Goal: Information Seeking & Learning: Learn about a topic

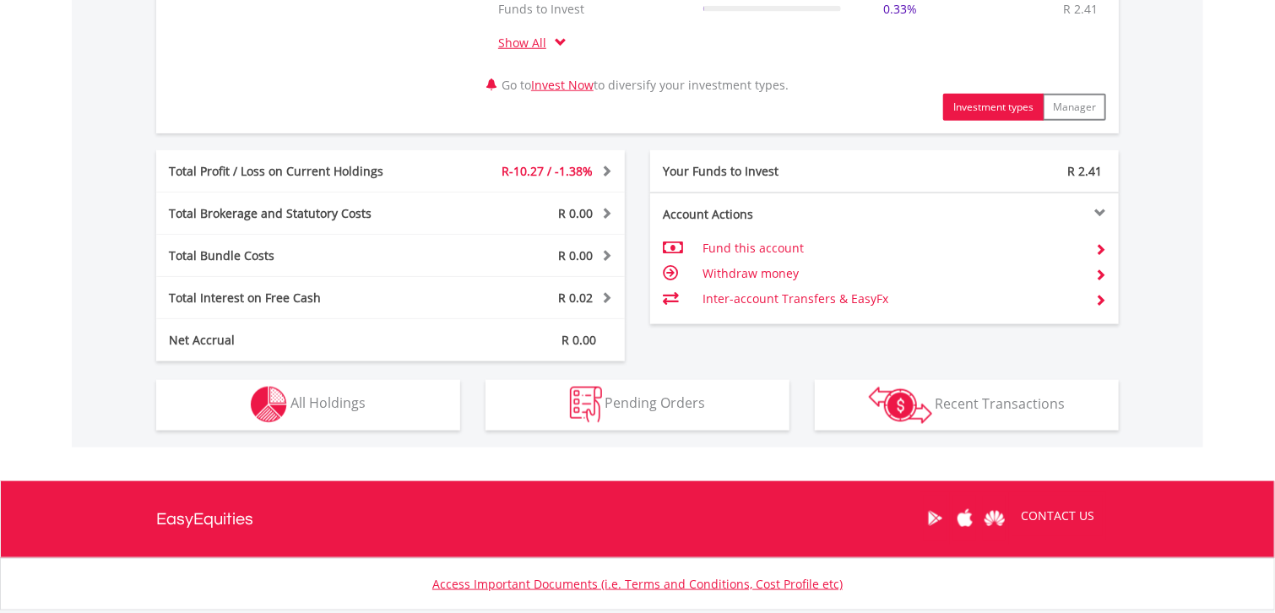
scroll to position [844, 0]
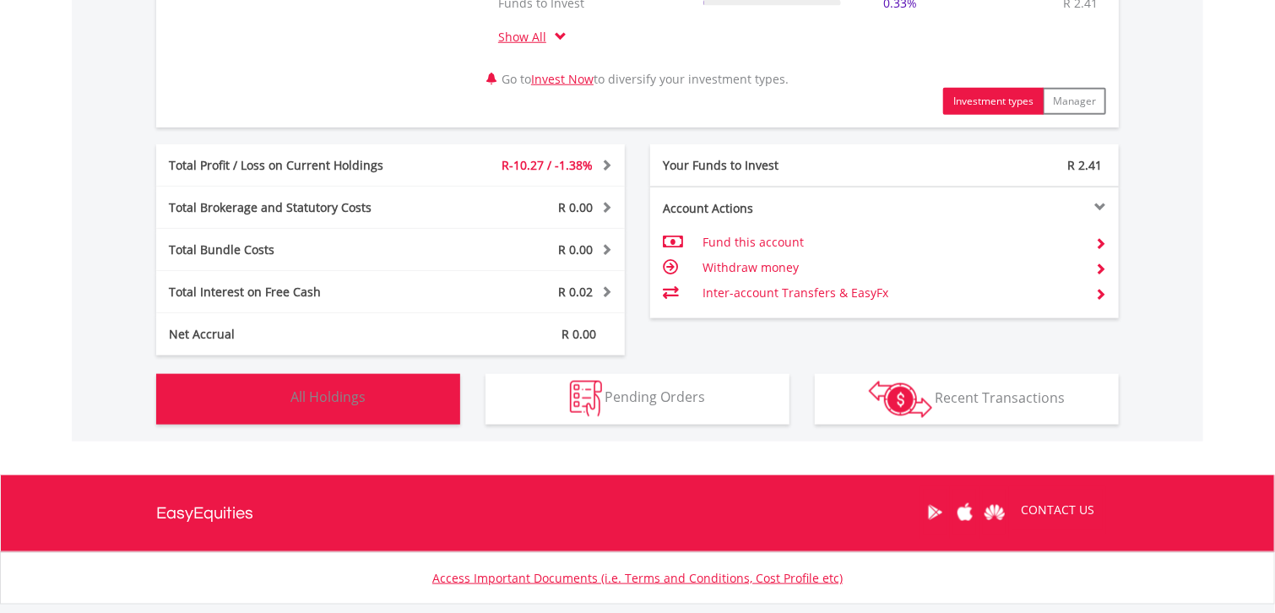
click at [294, 402] on span "All Holdings" at bounding box center [327, 397] width 75 height 19
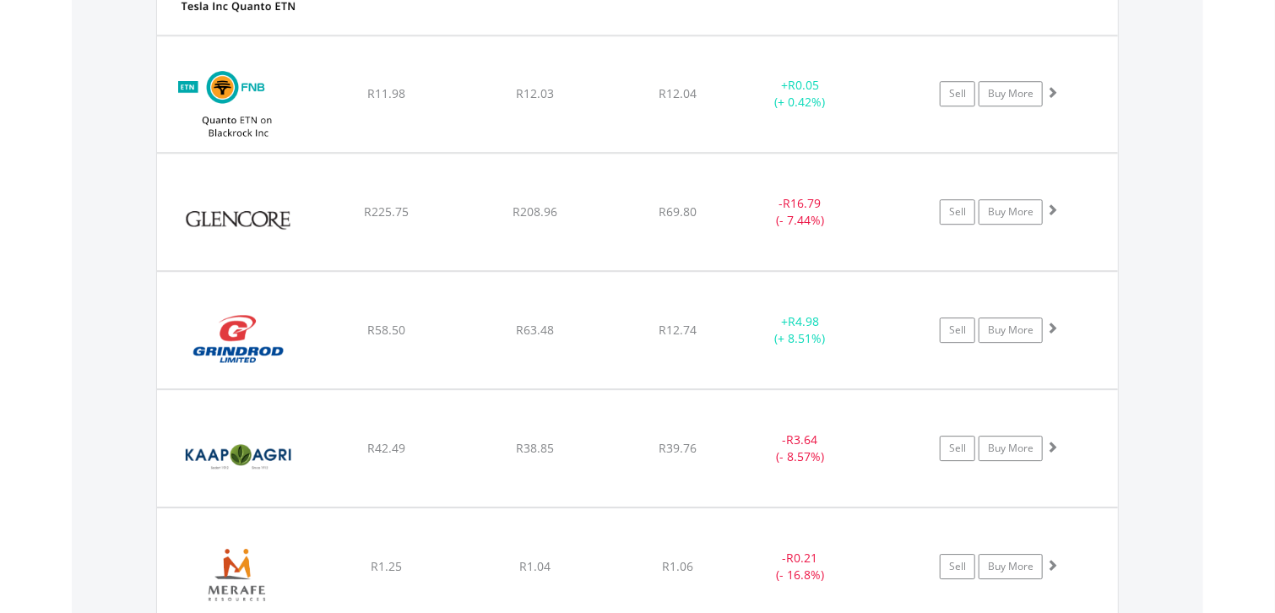
scroll to position [2331, 0]
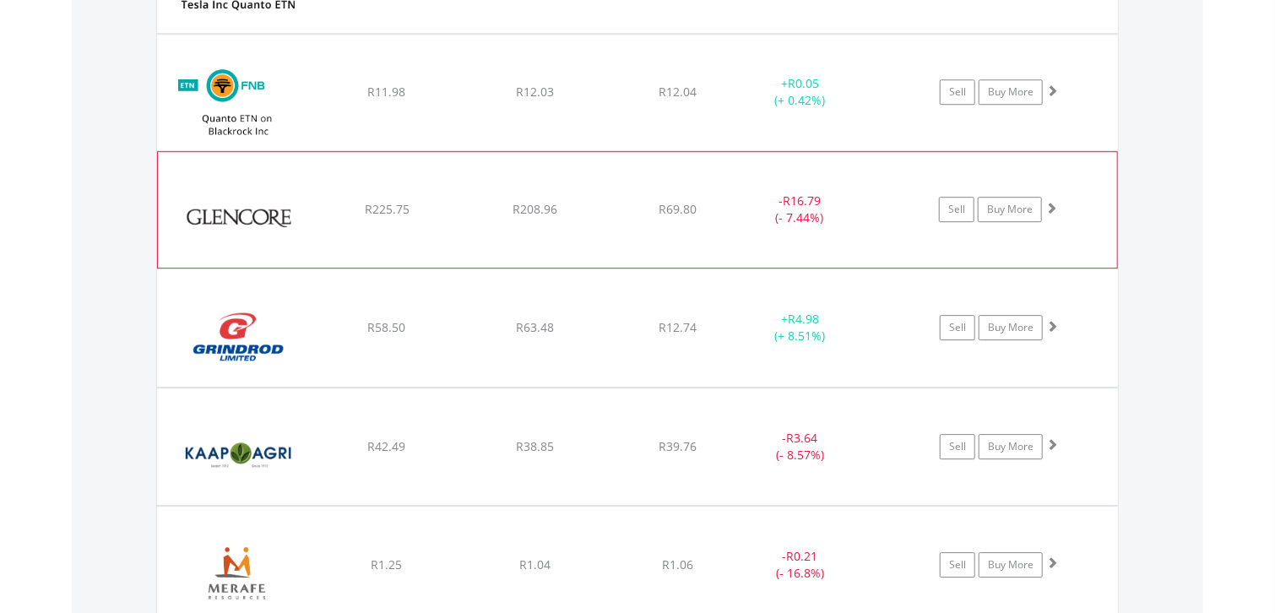
click at [273, 220] on img at bounding box center [238, 218] width 145 height 91
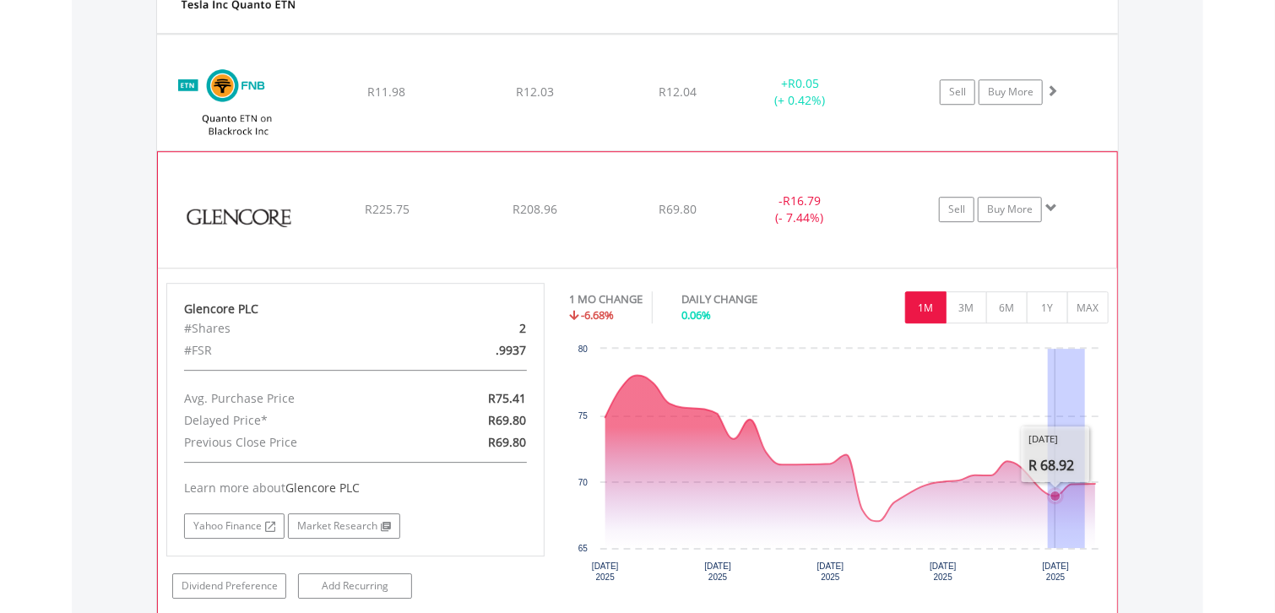
drag, startPoint x: 1085, startPoint y: 345, endPoint x: 1048, endPoint y: 349, distance: 37.3
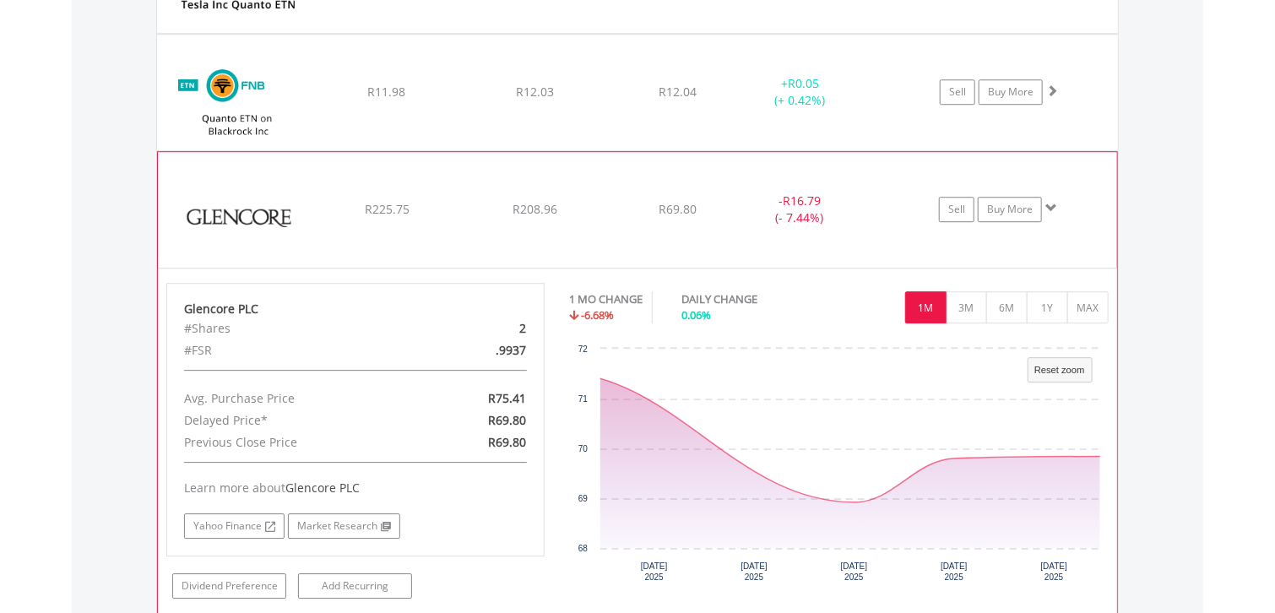
click at [1053, 551] on rect "Interactive chart" at bounding box center [839, 466] width 539 height 253
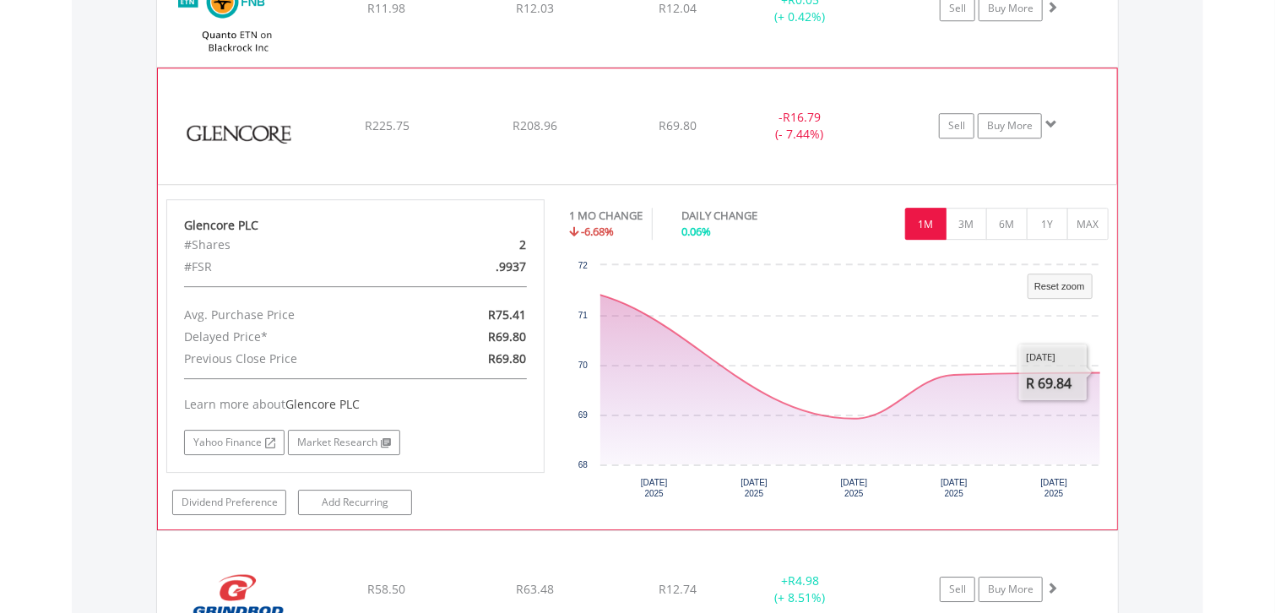
scroll to position [2415, 0]
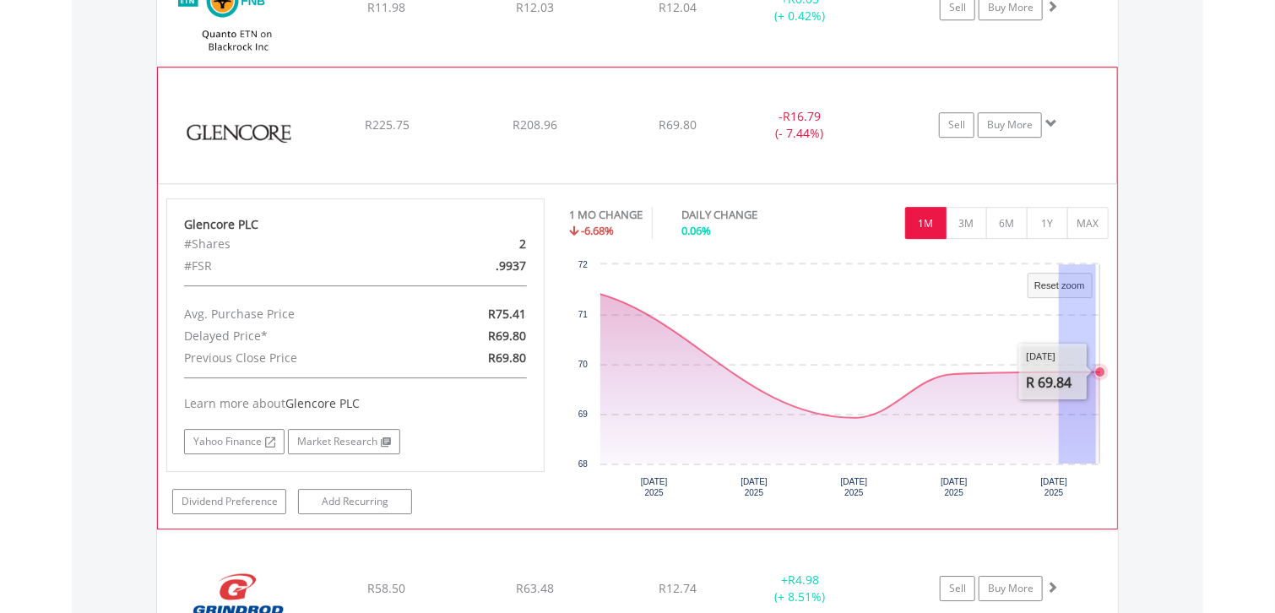
drag, startPoint x: 1096, startPoint y: 366, endPoint x: 1059, endPoint y: 366, distance: 37.1
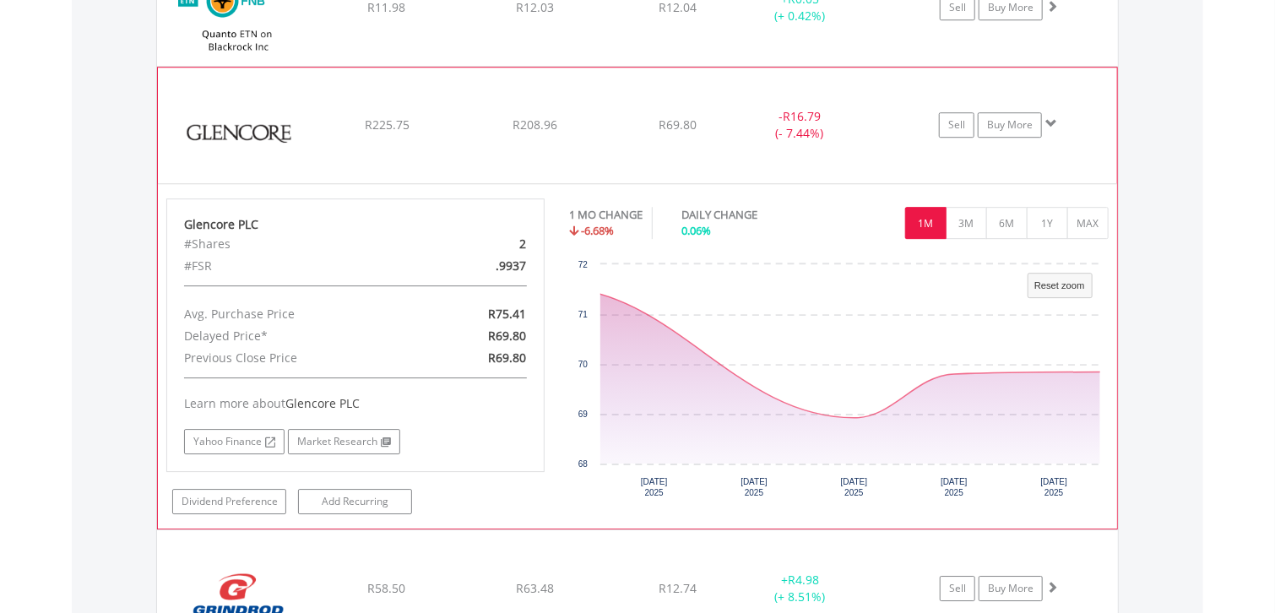
click at [282, 255] on div "#FSR" at bounding box center [293, 266] width 245 height 22
click at [252, 125] on img at bounding box center [238, 134] width 145 height 91
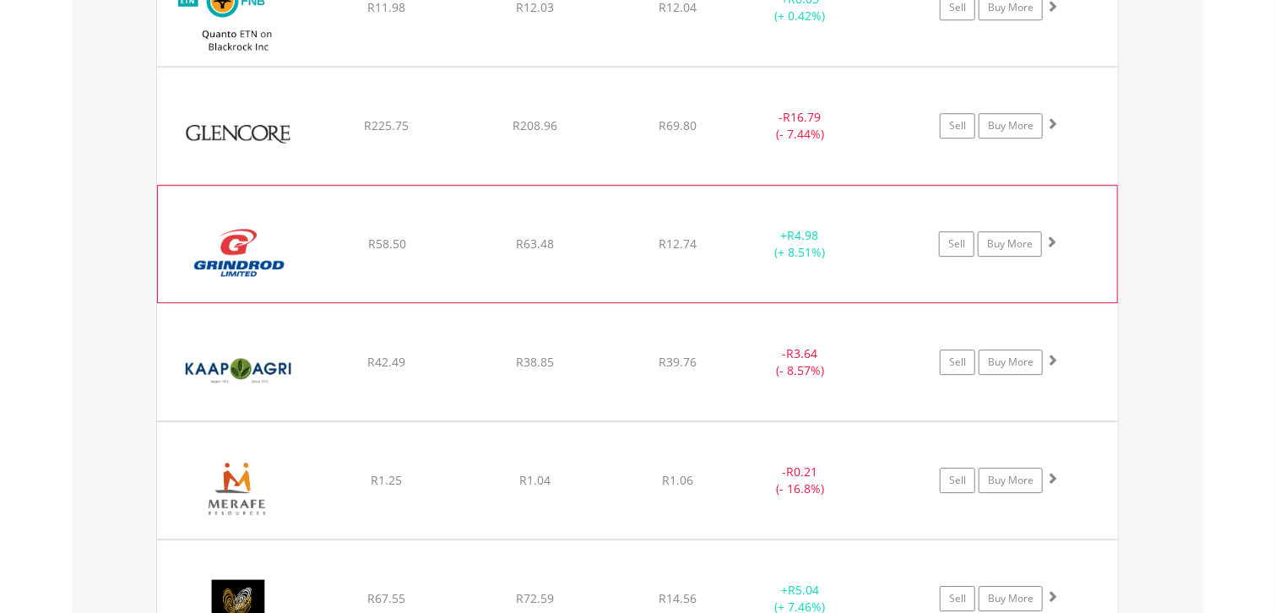
click at [259, 253] on img at bounding box center [238, 252] width 145 height 91
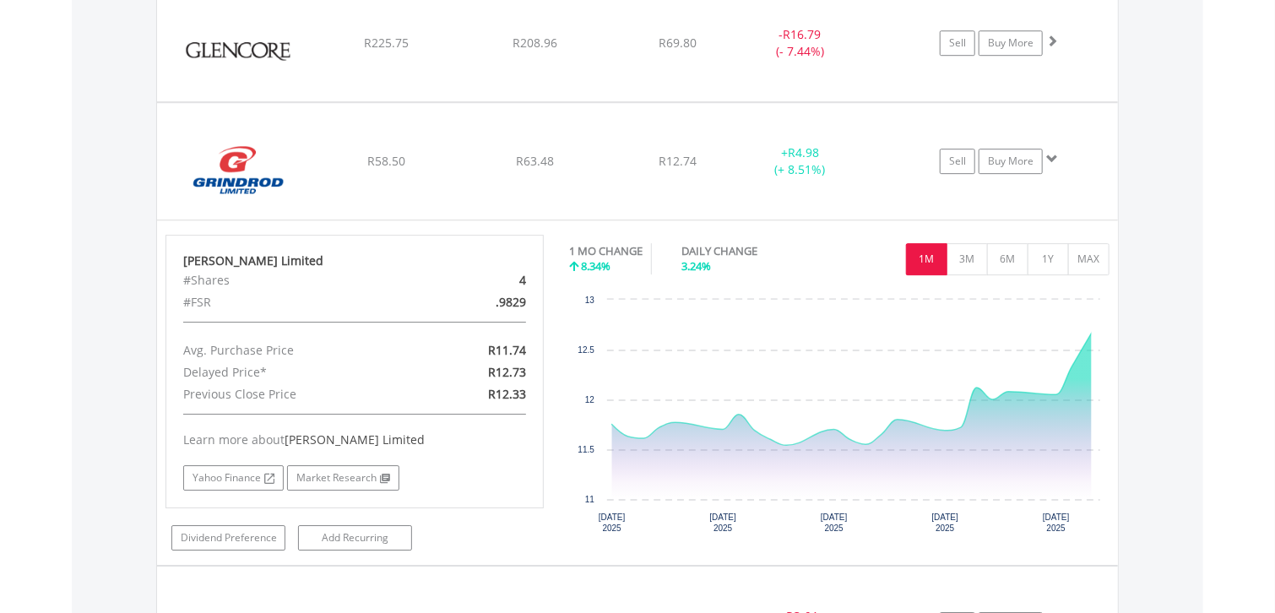
scroll to position [2500, 0]
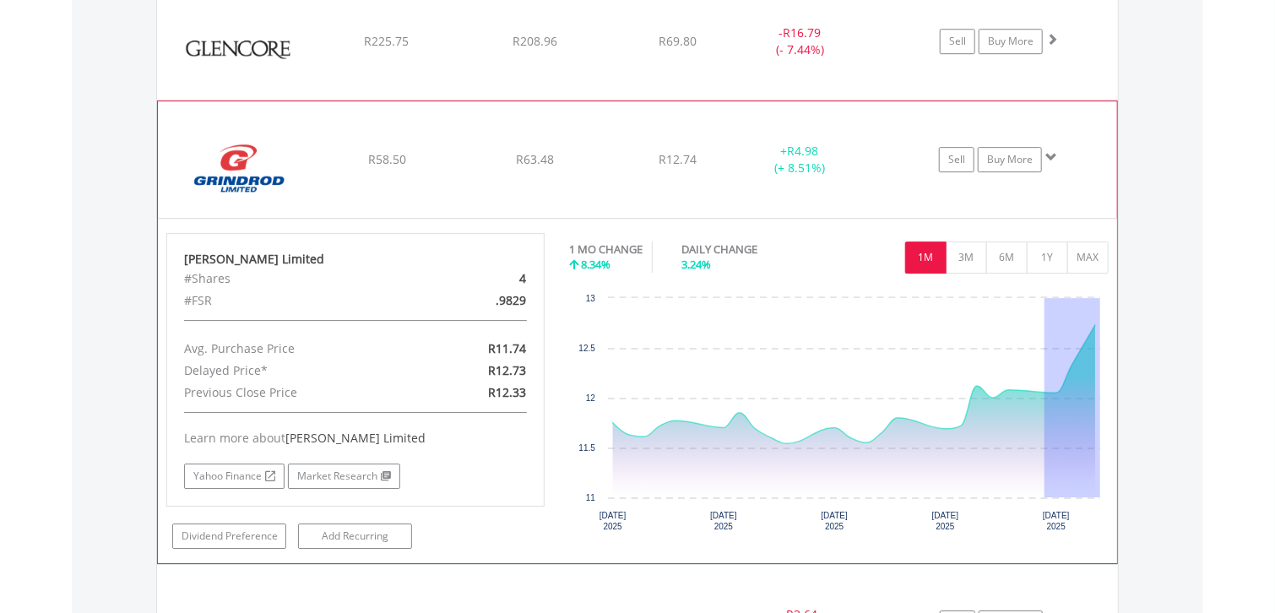
drag, startPoint x: 1044, startPoint y: 369, endPoint x: 1102, endPoint y: 369, distance: 57.4
click at [1102, 369] on rect "Interactive chart" at bounding box center [839, 416] width 539 height 253
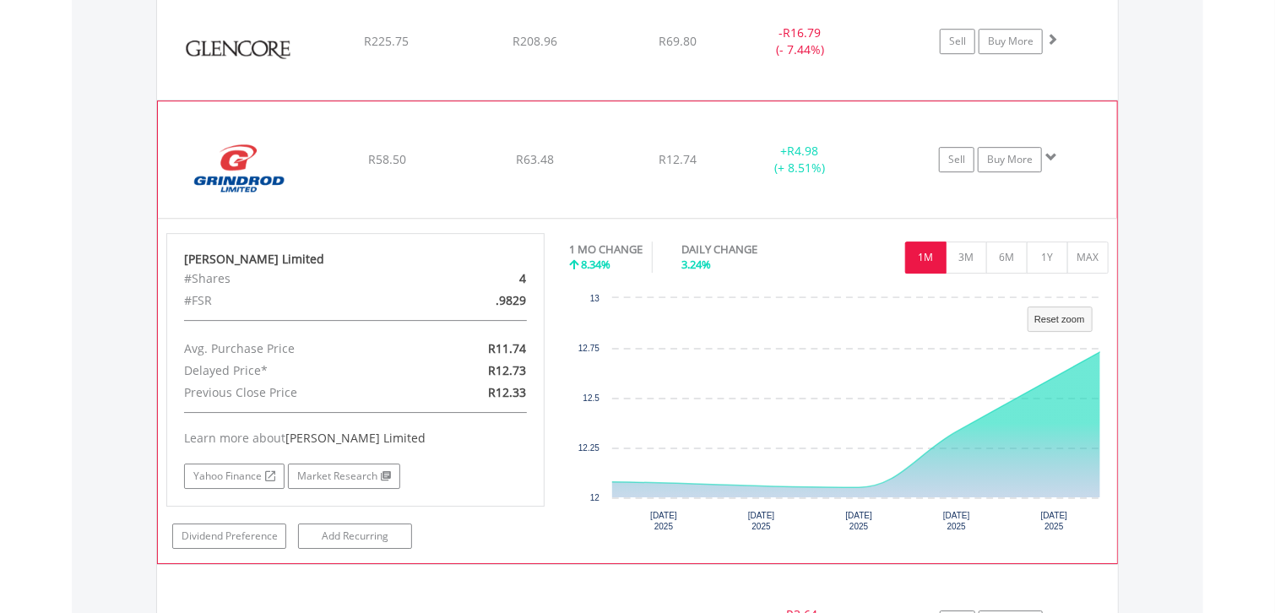
click at [225, 163] on img at bounding box center [238, 167] width 145 height 91
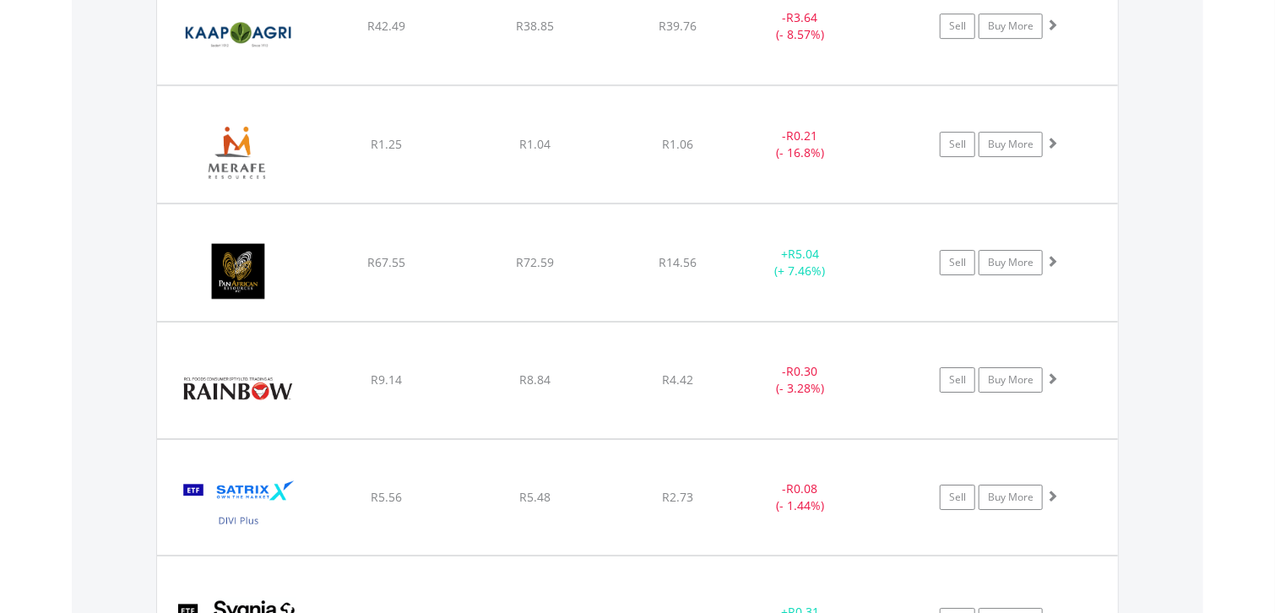
scroll to position [2753, 0]
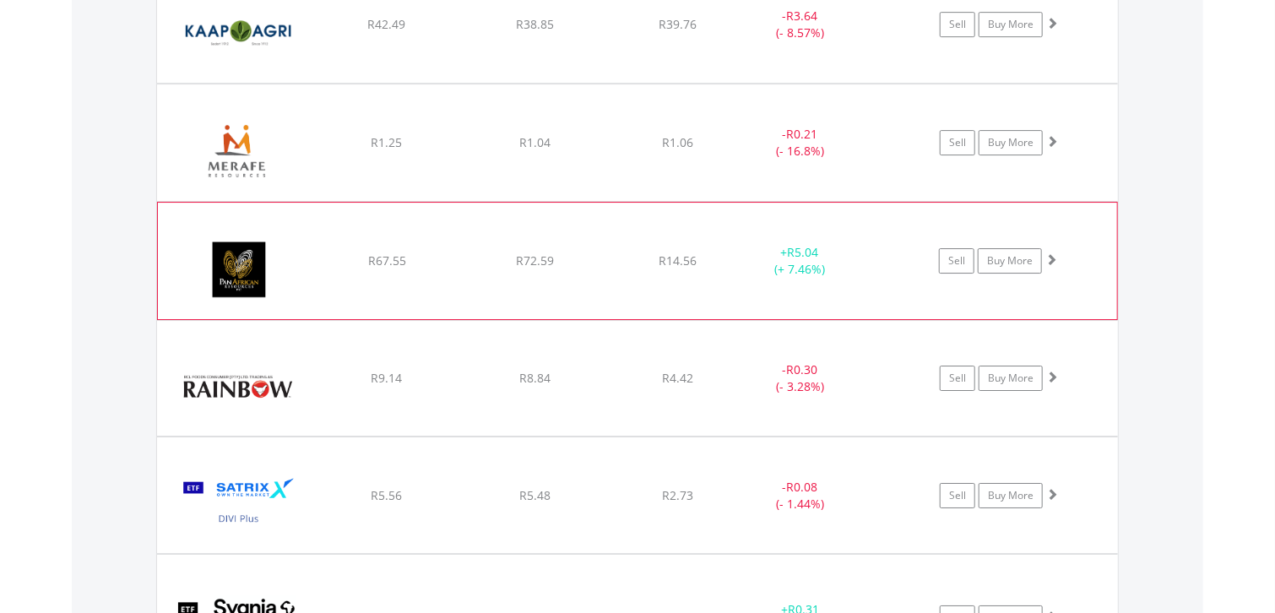
click at [266, 272] on img at bounding box center [238, 269] width 145 height 91
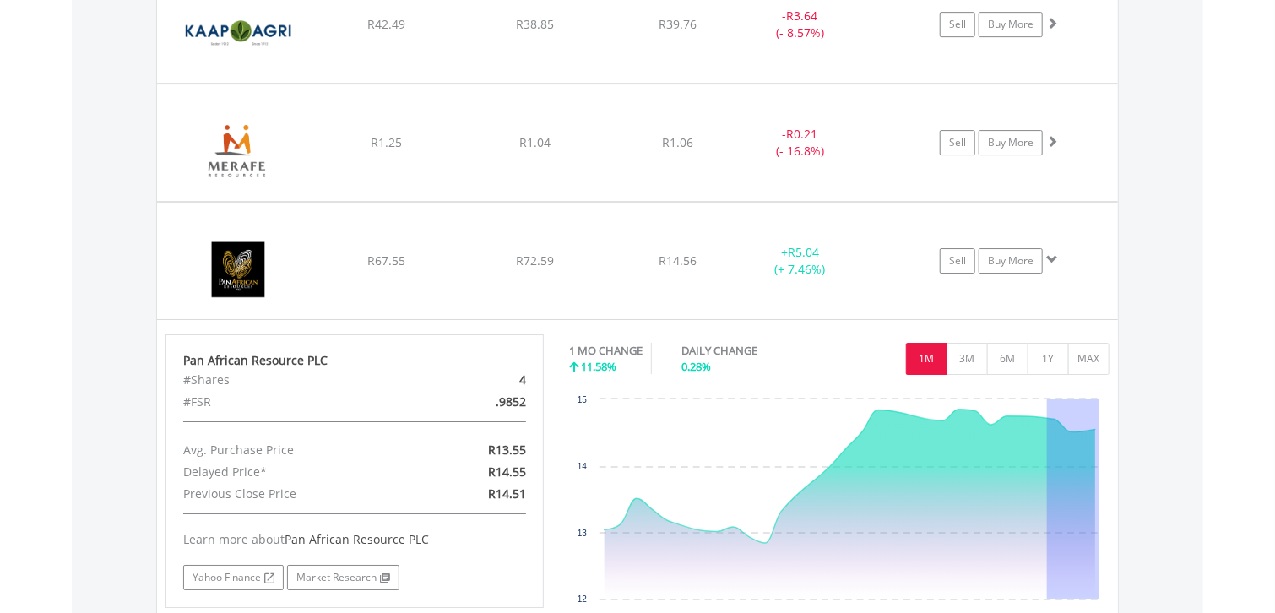
drag, startPoint x: 1048, startPoint y: 398, endPoint x: 1125, endPoint y: 407, distance: 77.4
click at [1125, 407] on div "Value View Share View DIY Shares HOLDING PURCHASE VALUE CURRENT VALUE CURRENT P…" at bounding box center [637, 155] width 1131 height 3244
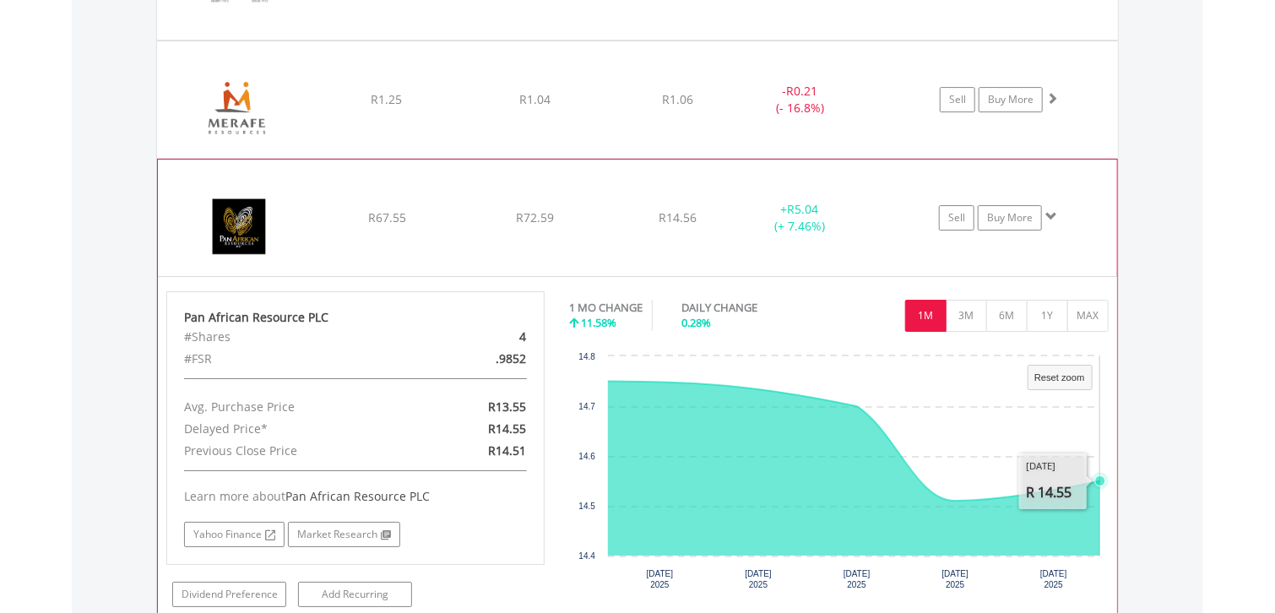
scroll to position [2922, 0]
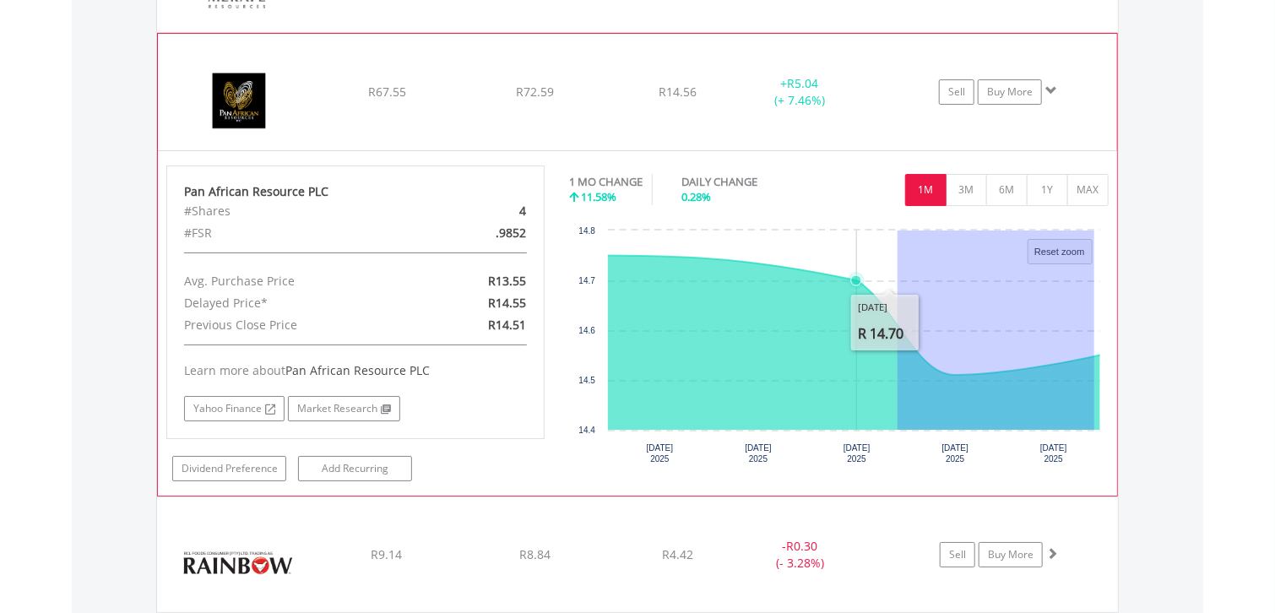
drag, startPoint x: 1094, startPoint y: 362, endPoint x: 897, endPoint y: 362, distance: 196.7
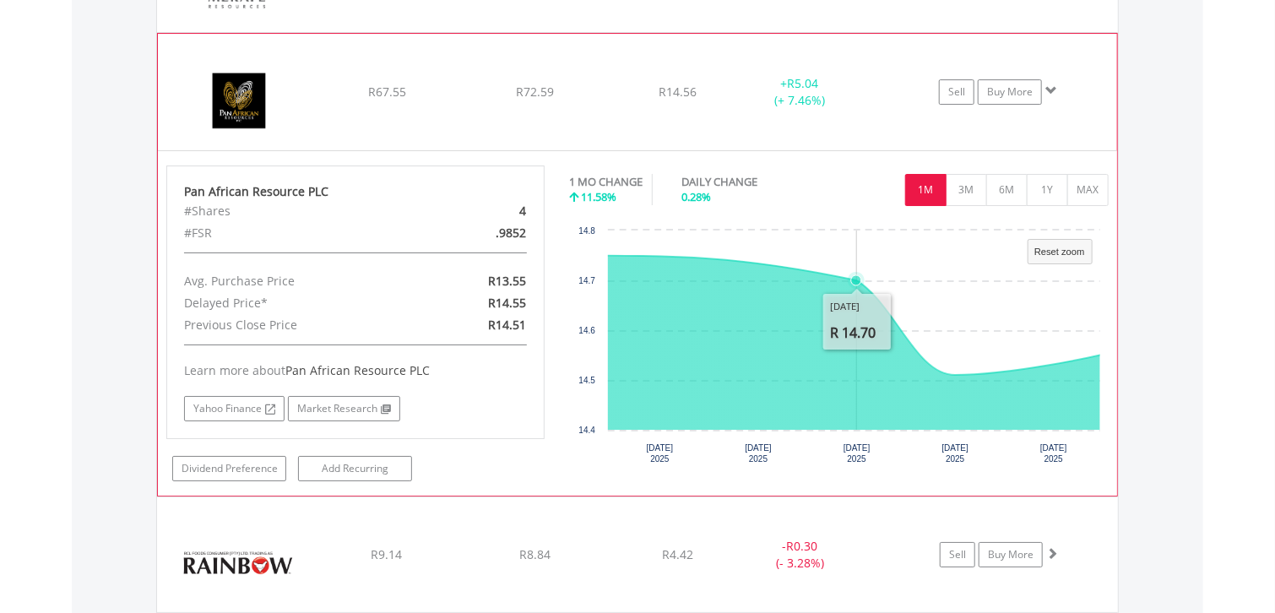
click at [967, 180] on button "3M" at bounding box center [966, 190] width 41 height 32
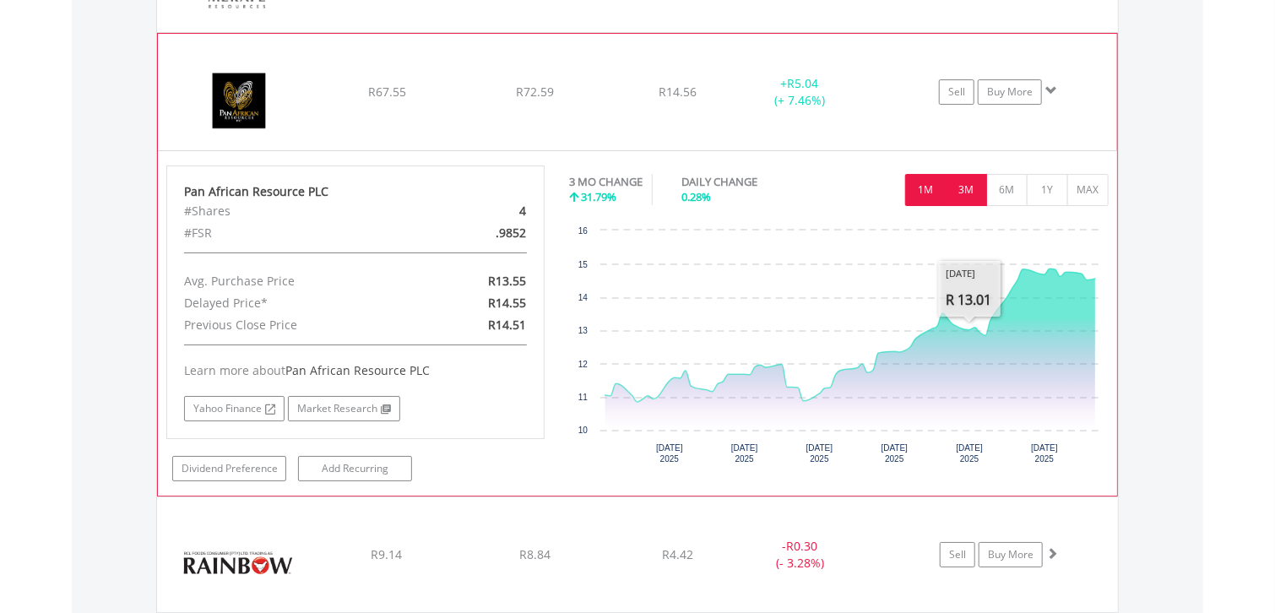
click at [919, 185] on button "1M" at bounding box center [925, 190] width 41 height 32
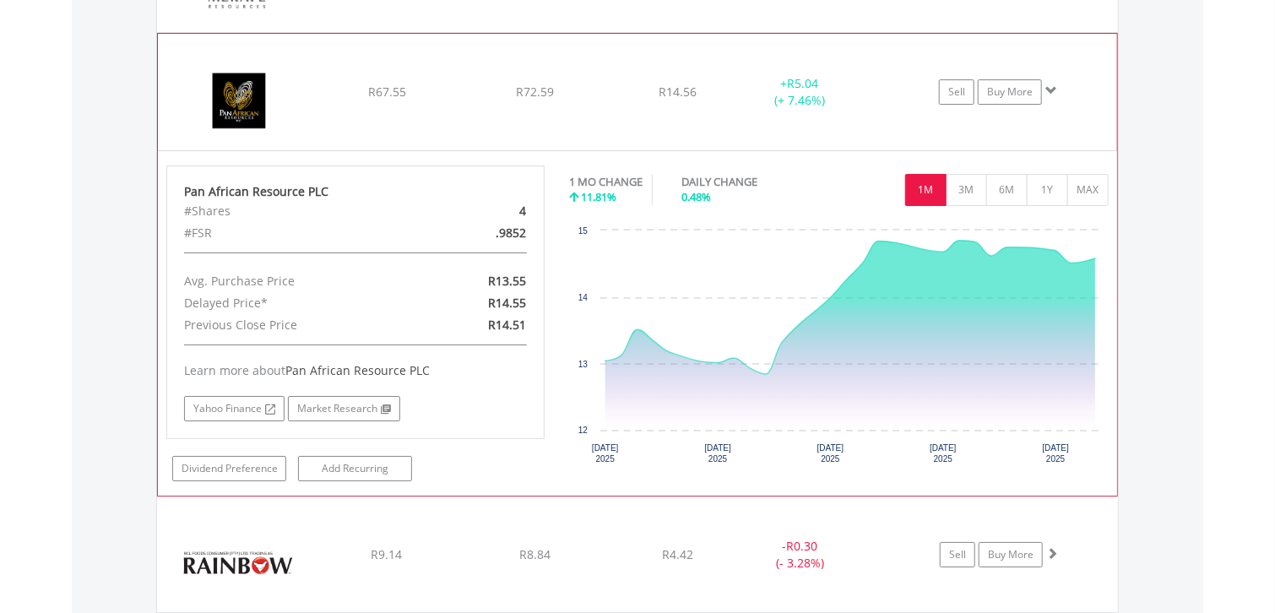
click at [250, 96] on img at bounding box center [238, 100] width 145 height 91
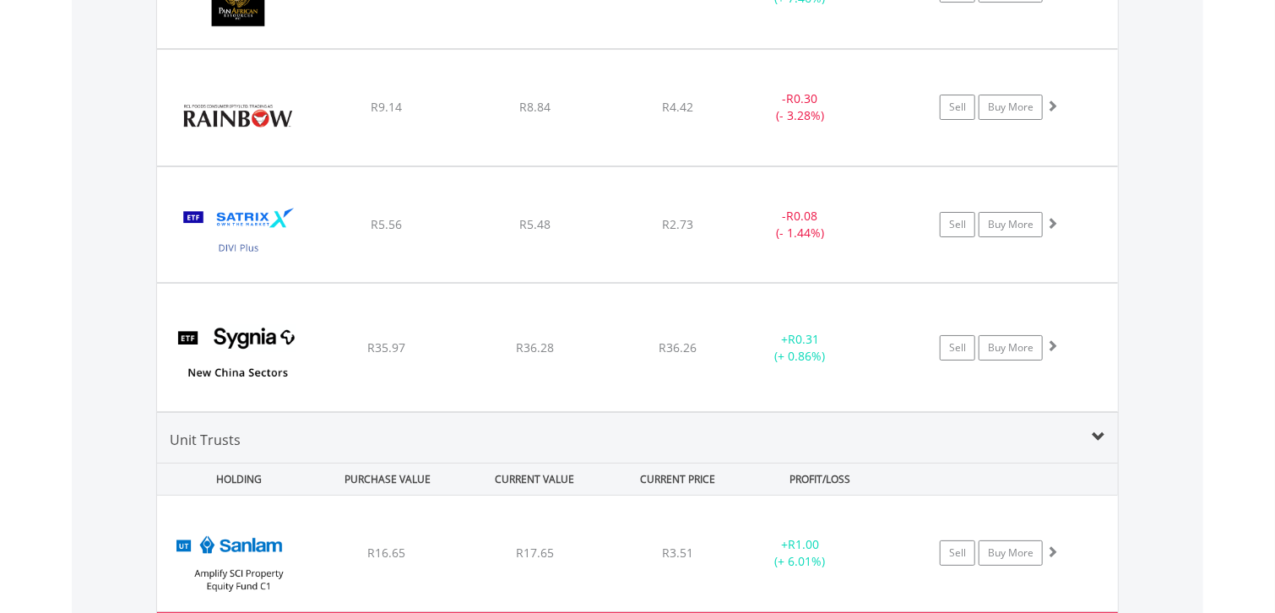
scroll to position [3007, 0]
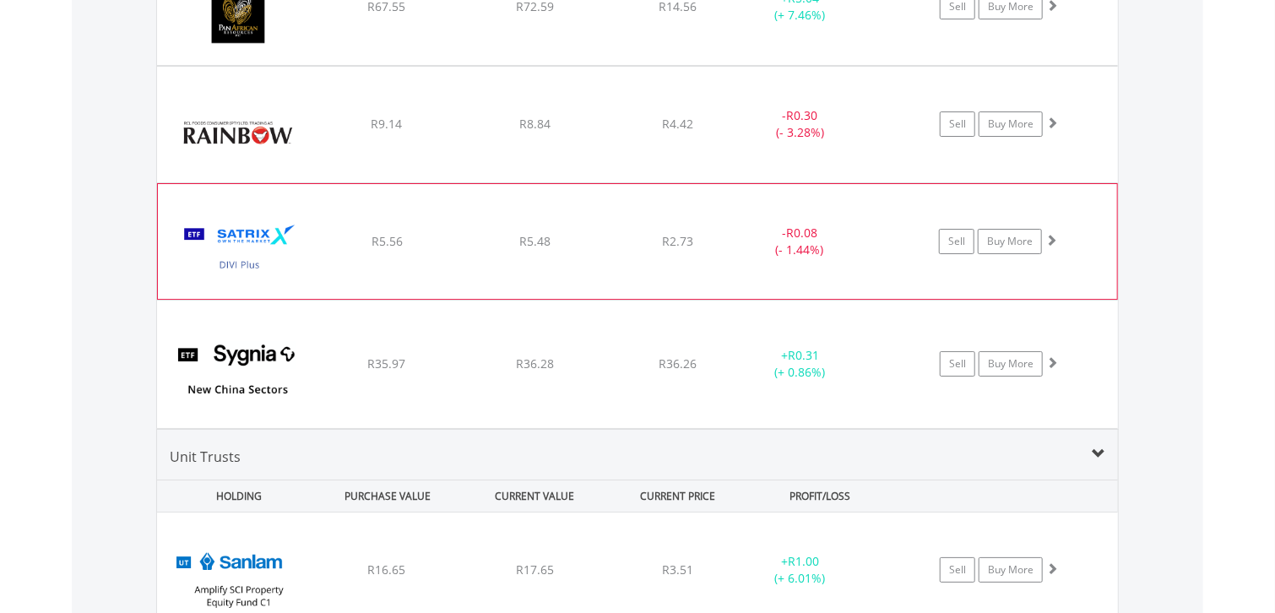
click at [244, 230] on img at bounding box center [238, 249] width 145 height 89
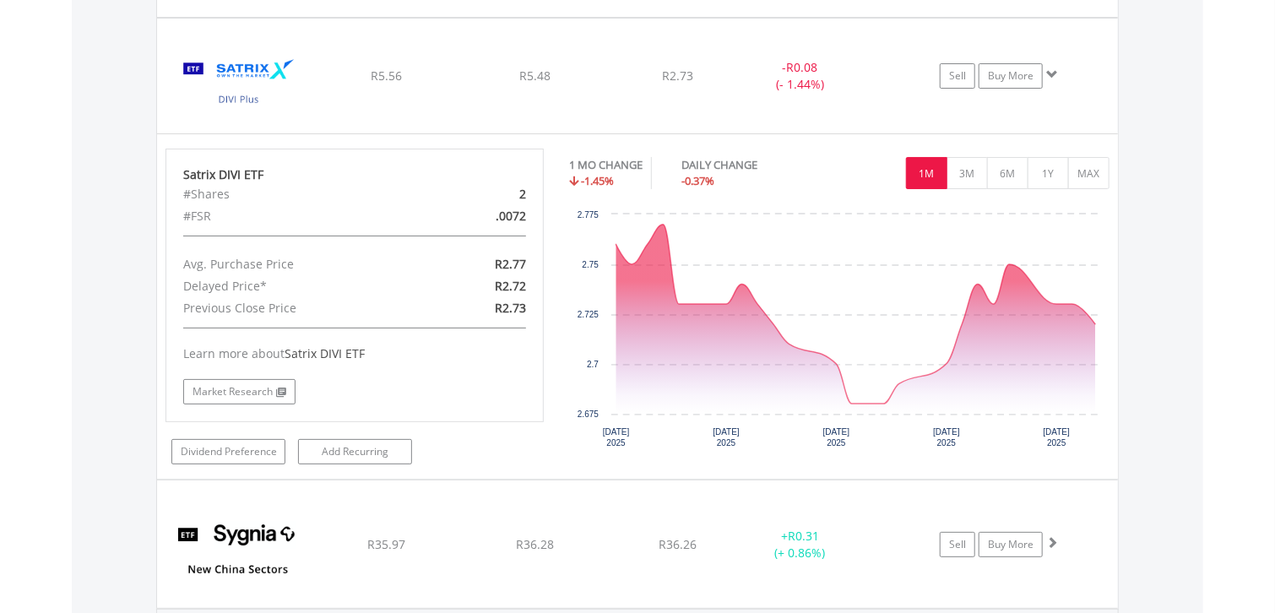
scroll to position [3176, 0]
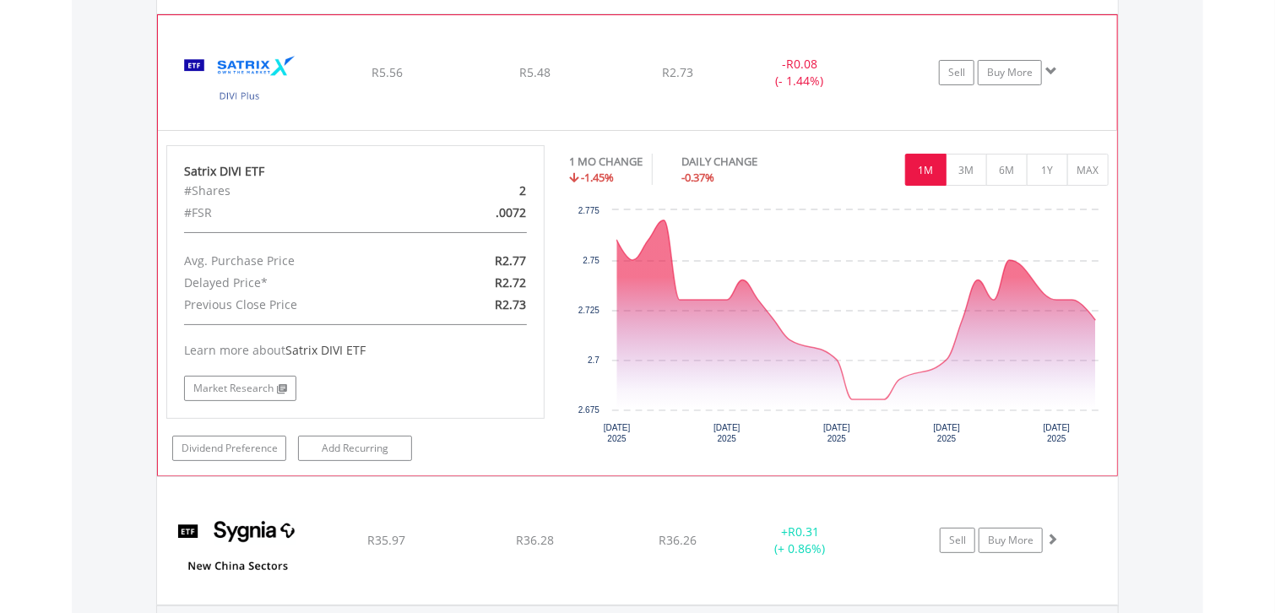
click at [237, 63] on img at bounding box center [238, 80] width 145 height 89
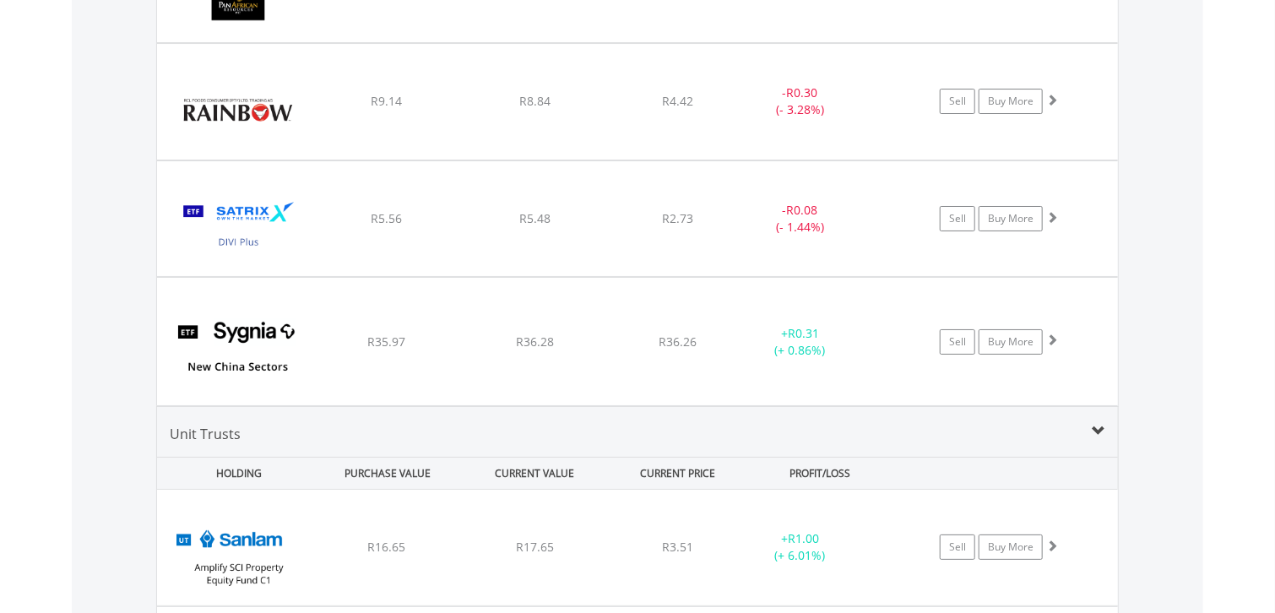
scroll to position [3007, 0]
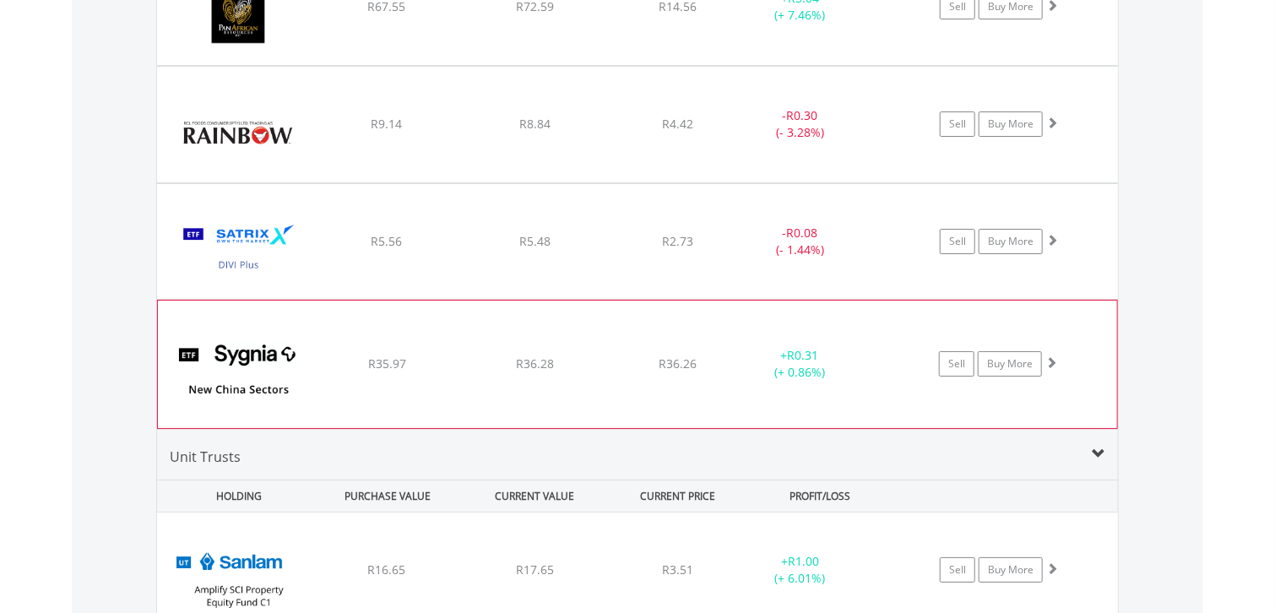
click at [252, 360] on img at bounding box center [238, 372] width 145 height 101
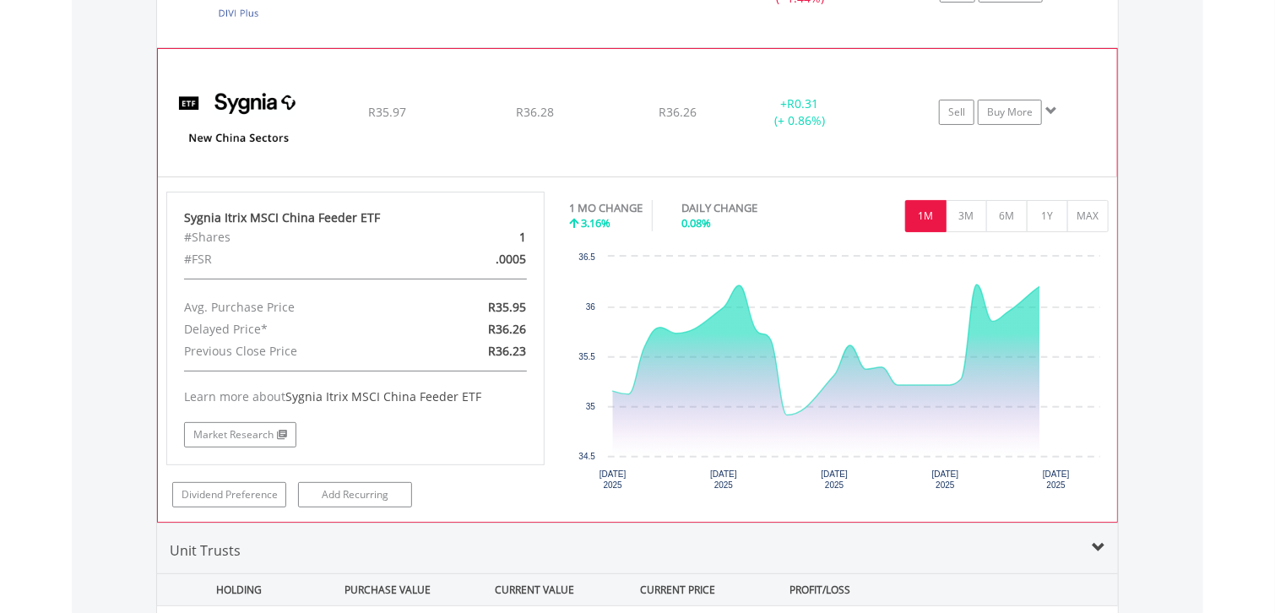
scroll to position [3261, 0]
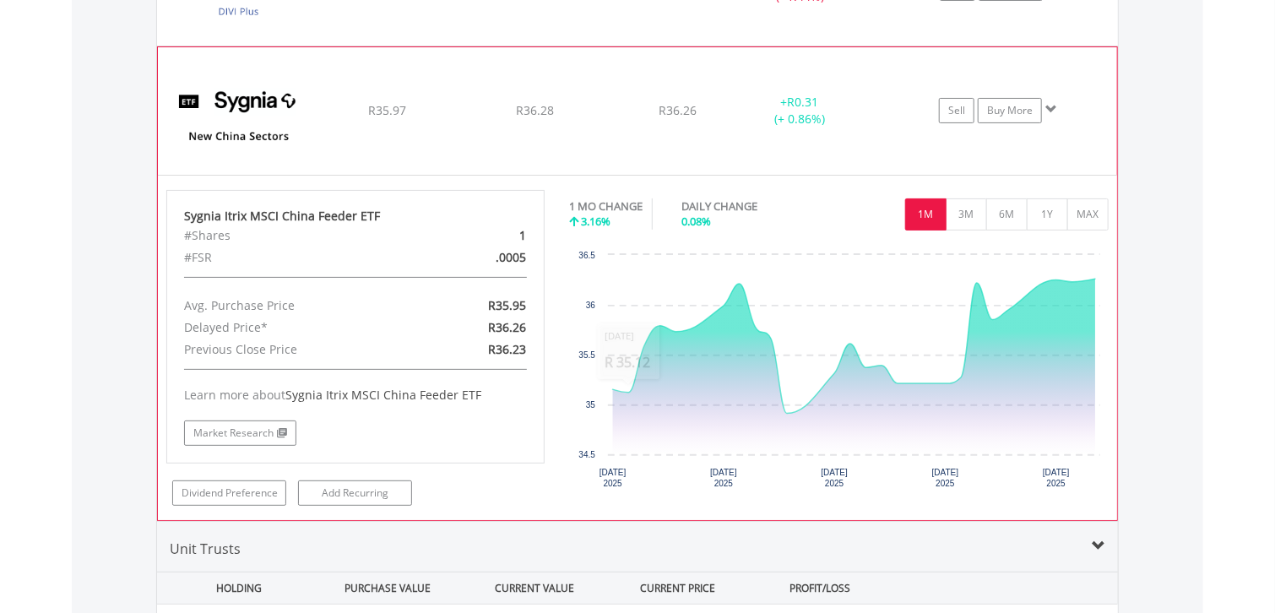
click at [233, 108] on img at bounding box center [238, 118] width 145 height 101
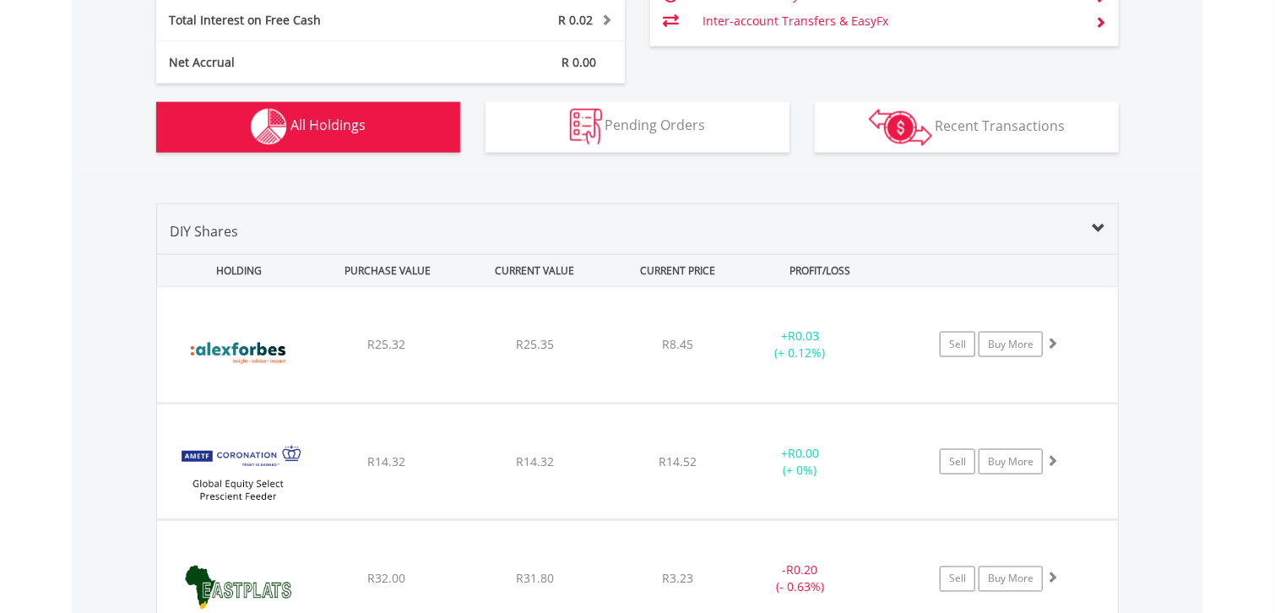
scroll to position [1150, 0]
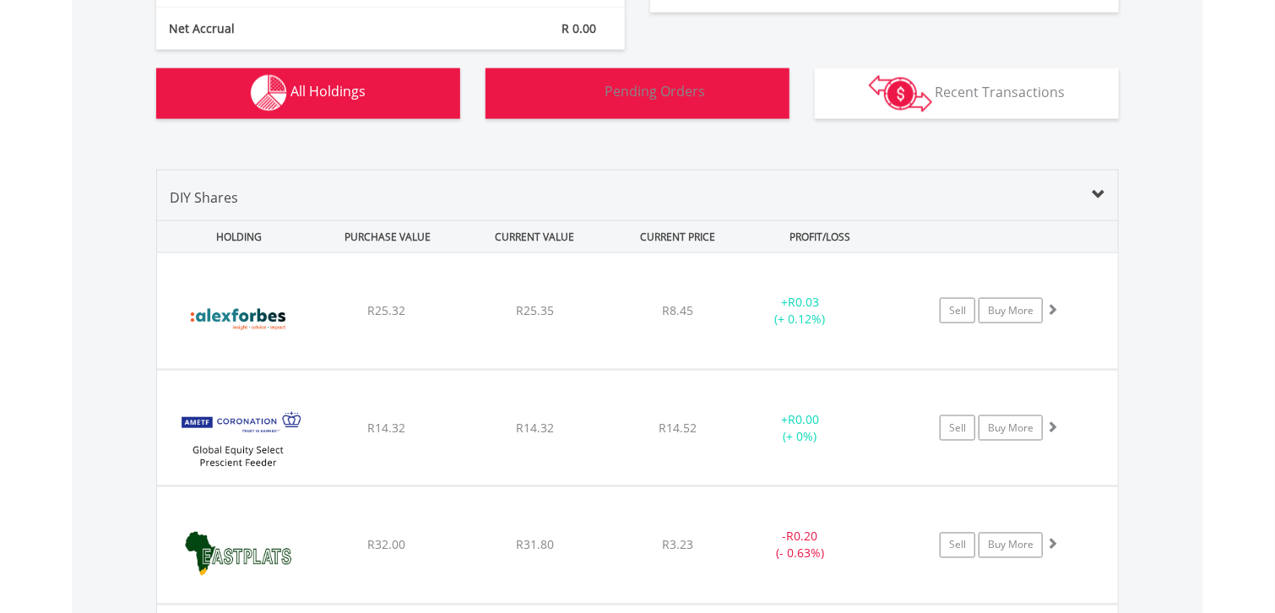
drag, startPoint x: 649, startPoint y: 95, endPoint x: 550, endPoint y: 165, distance: 120.6
click at [648, 95] on span "Pending Orders" at bounding box center [655, 92] width 100 height 19
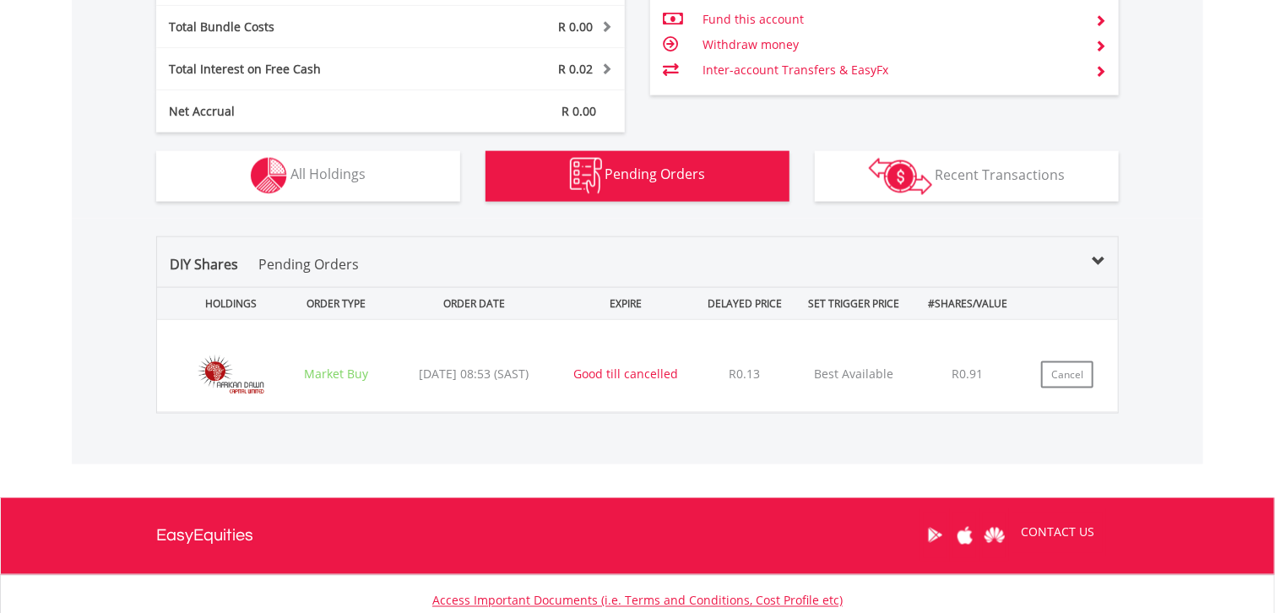
scroll to position [1194, 0]
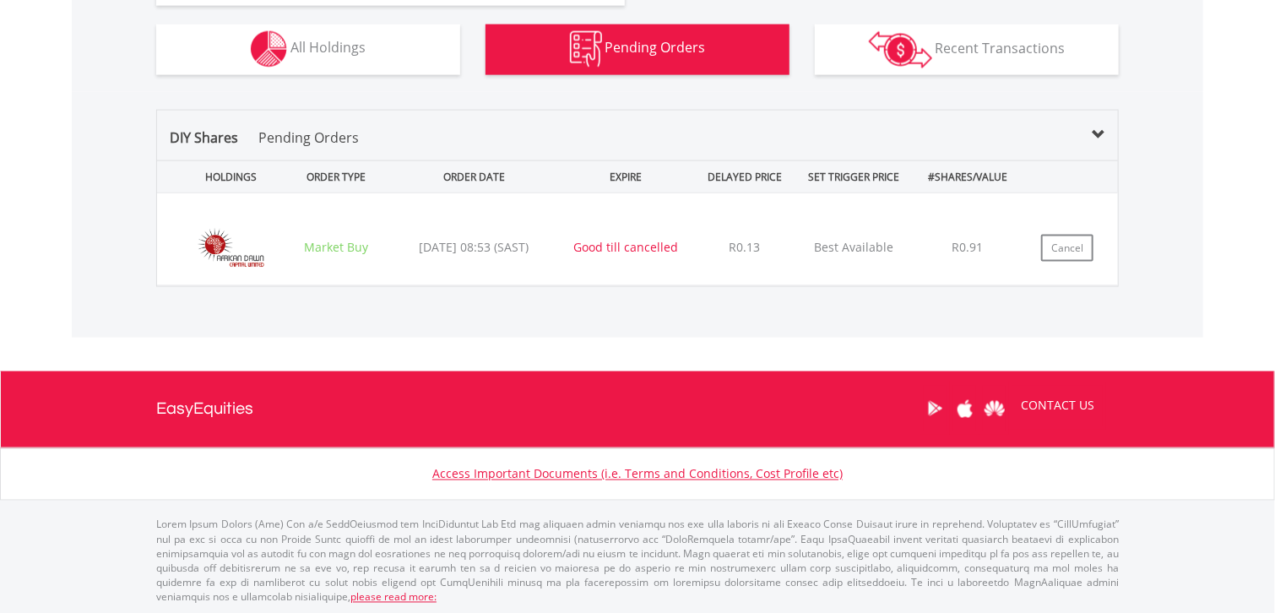
click at [236, 258] on img at bounding box center [230, 247] width 107 height 67
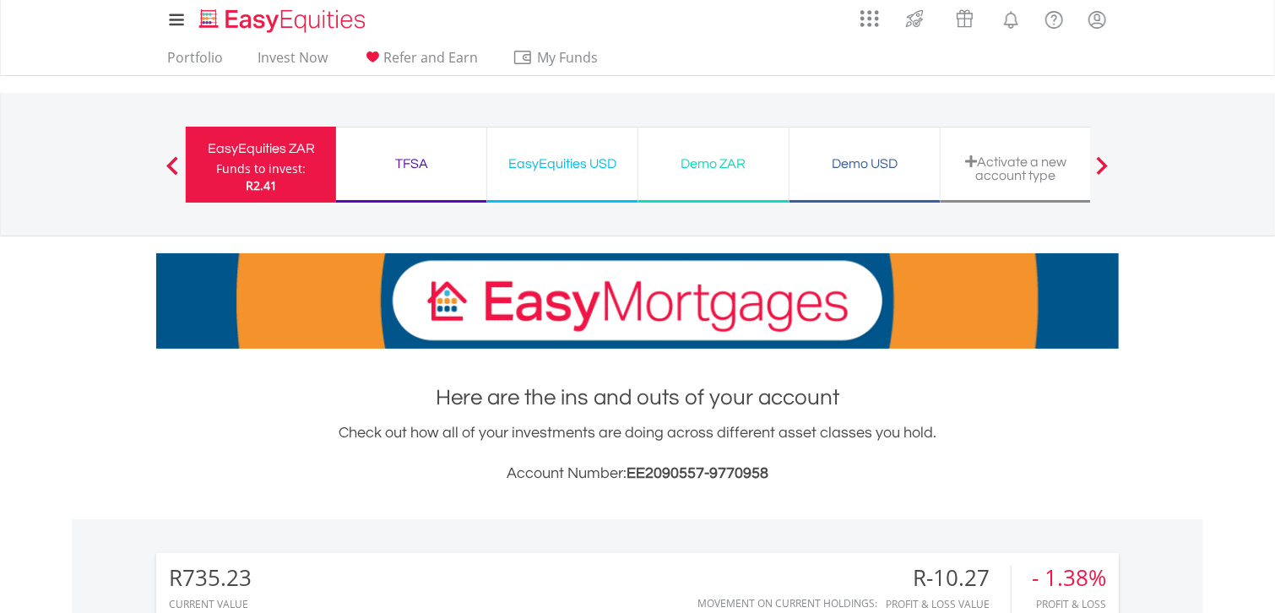
scroll to position [0, 0]
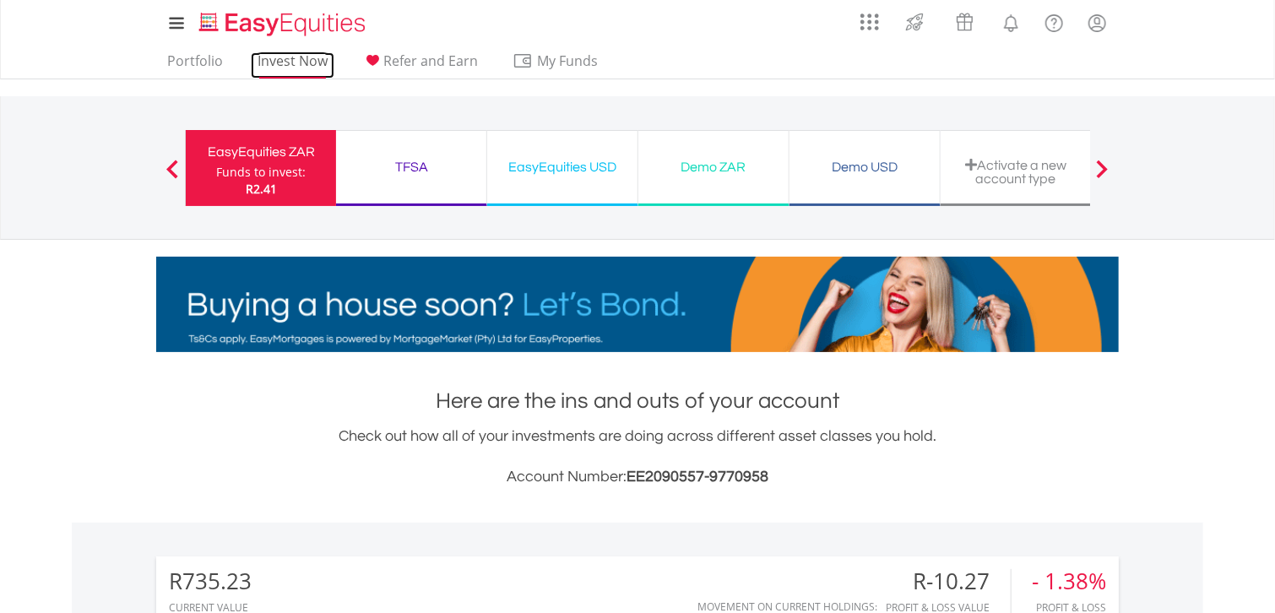
click at [303, 71] on link "Invest Now" at bounding box center [293, 65] width 84 height 26
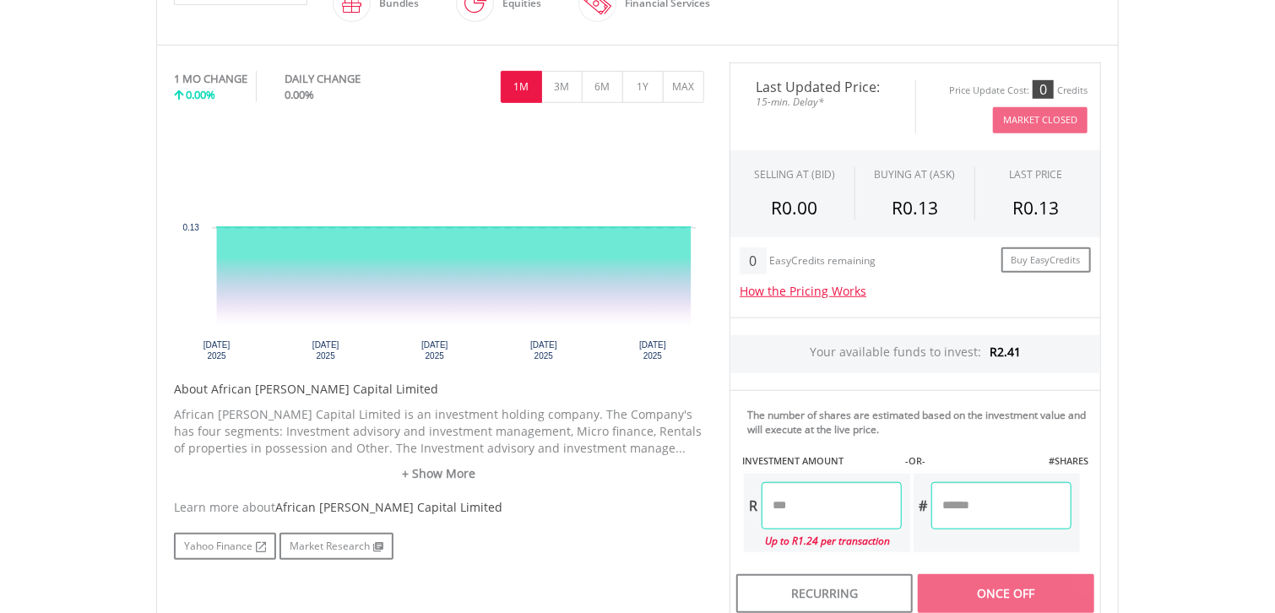
scroll to position [507, 0]
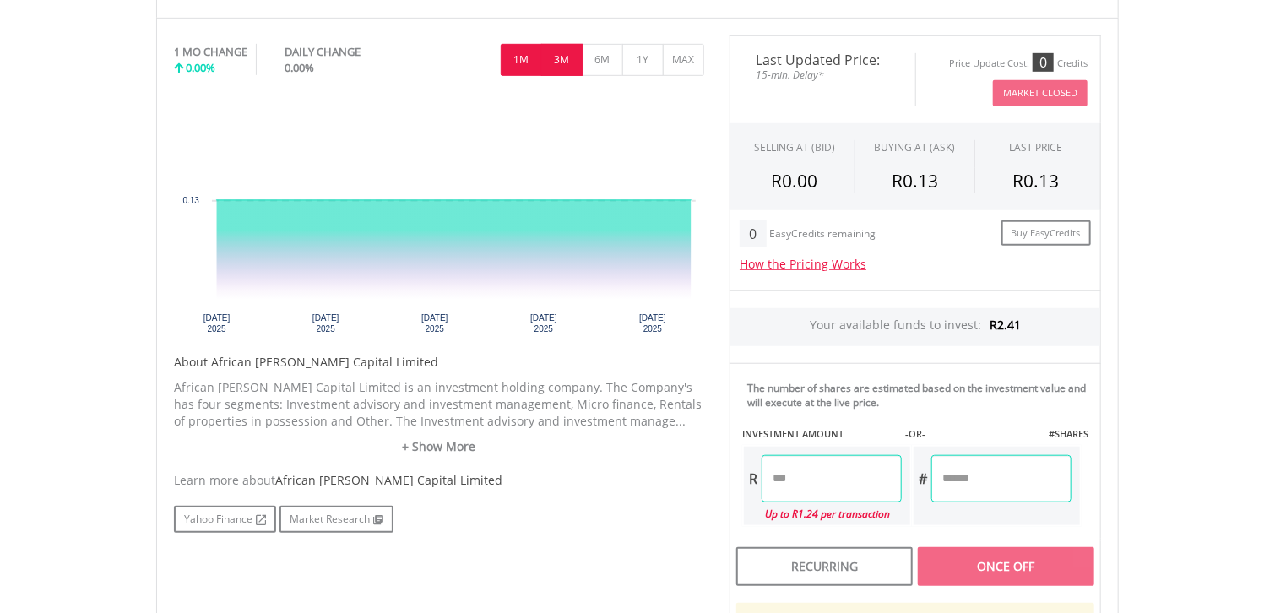
click at [559, 63] on button "3M" at bounding box center [561, 60] width 41 height 32
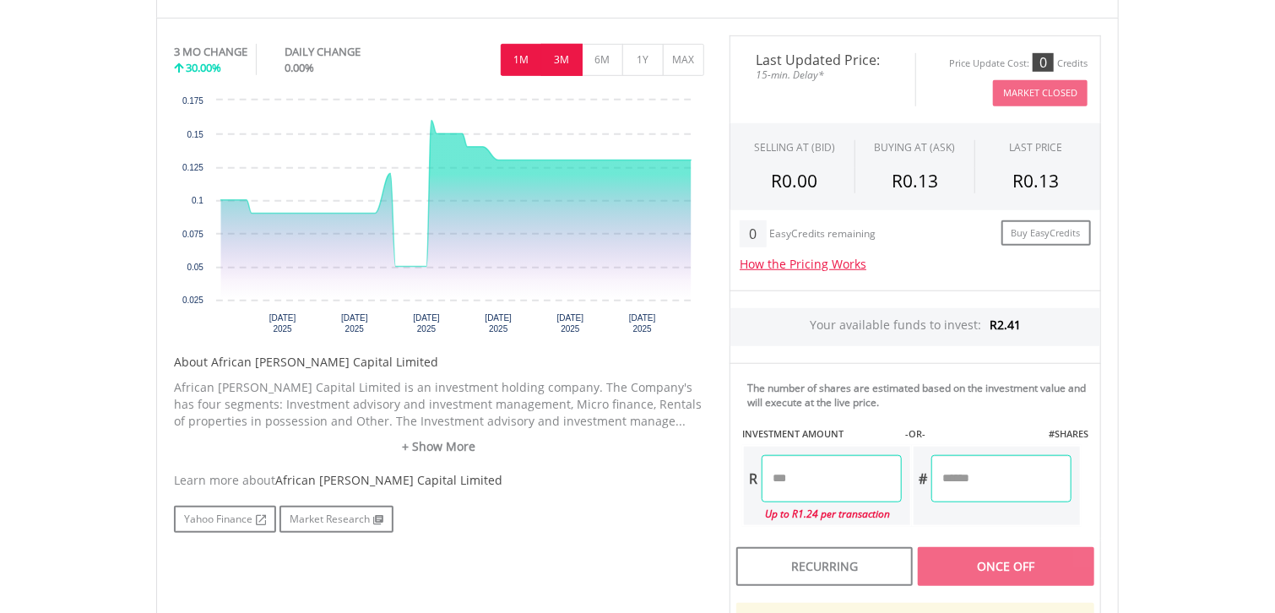
click at [514, 59] on button "1M" at bounding box center [521, 60] width 41 height 32
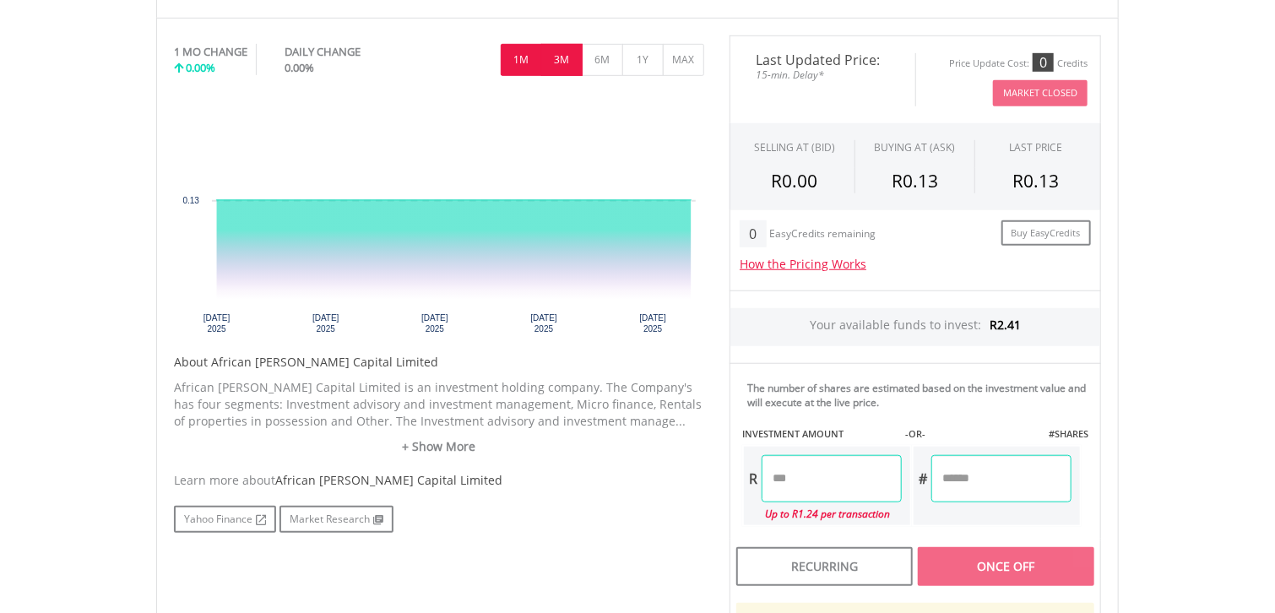
click at [552, 68] on button "3M" at bounding box center [561, 60] width 41 height 32
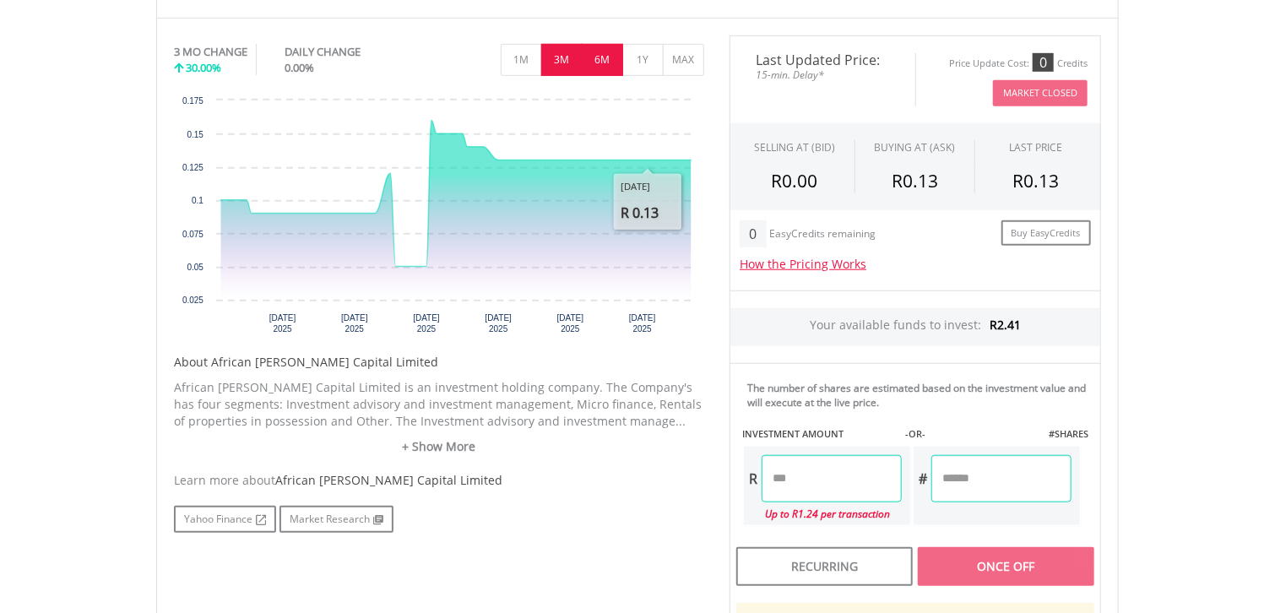
click at [594, 71] on button "6M" at bounding box center [602, 60] width 41 height 32
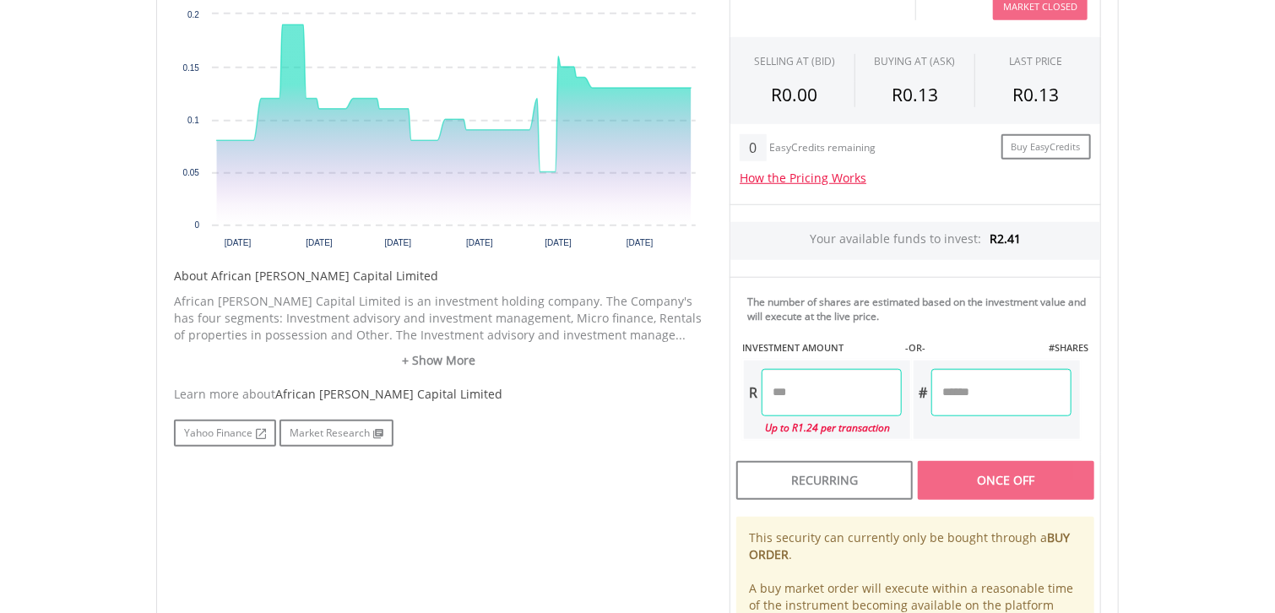
scroll to position [591, 0]
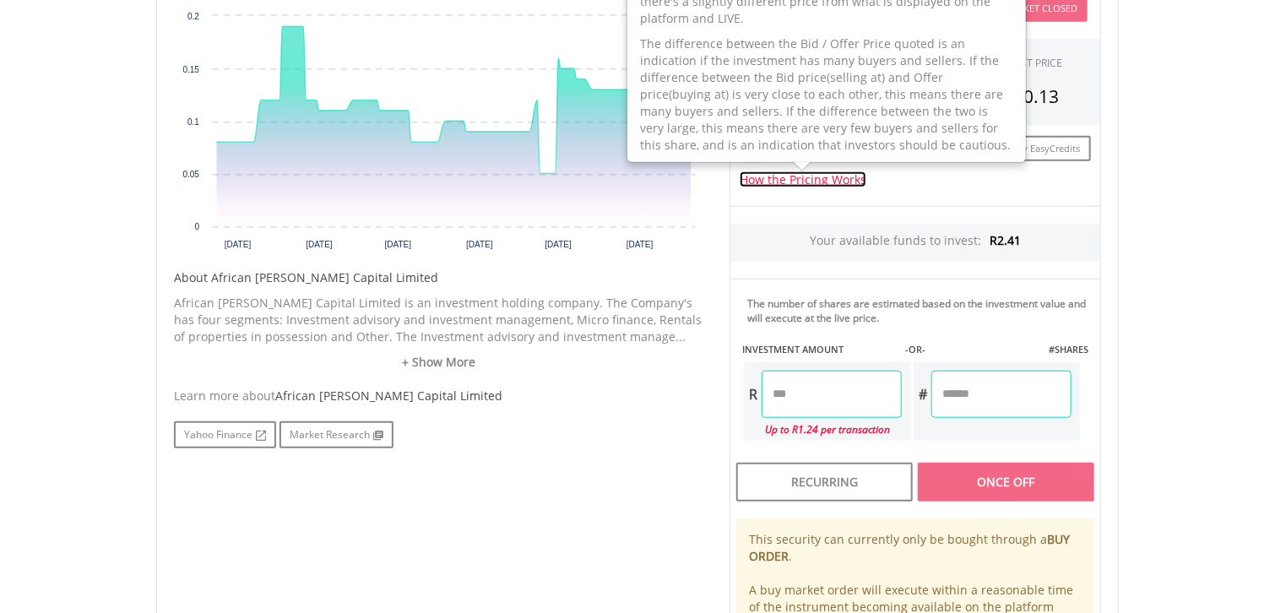
click at [768, 182] on link "How the Pricing Works" at bounding box center [803, 179] width 127 height 16
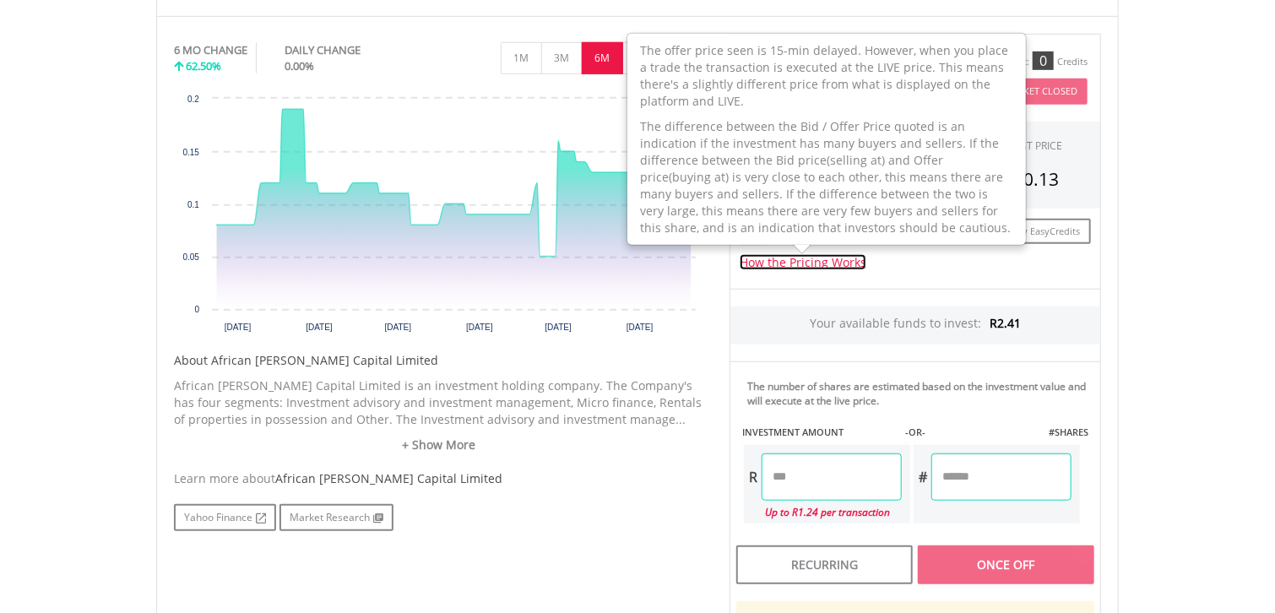
scroll to position [507, 0]
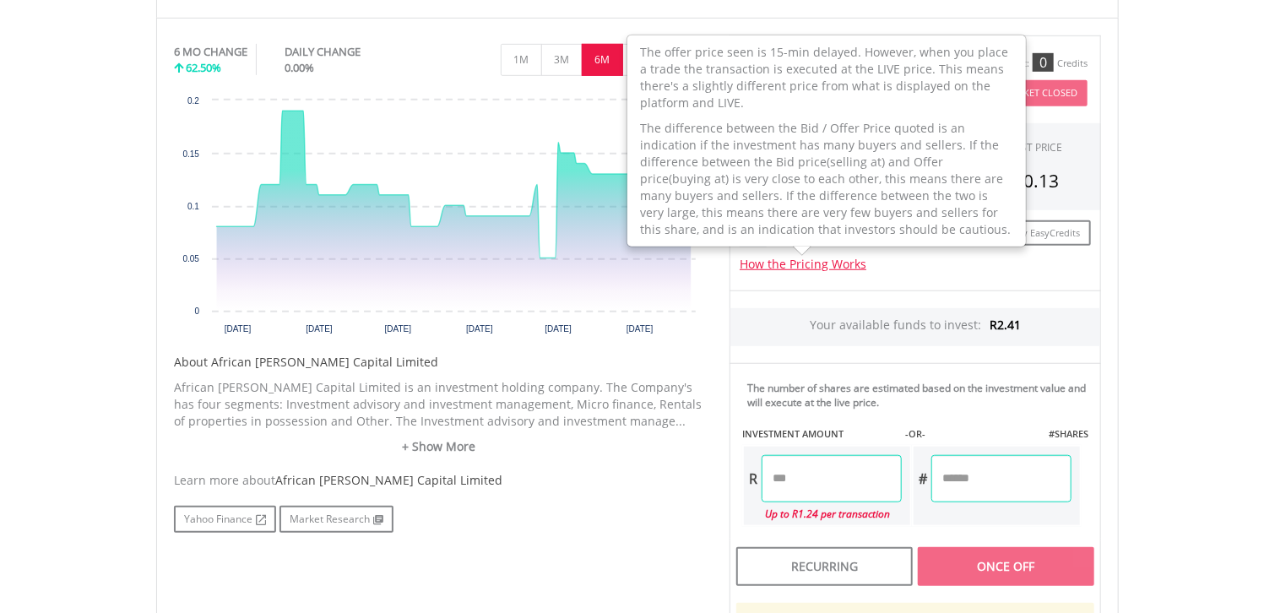
click at [1136, 160] on body "My Investments Invest Now New Listings Sell My Recurring Investments Pending Or…" at bounding box center [637, 303] width 1275 height 1620
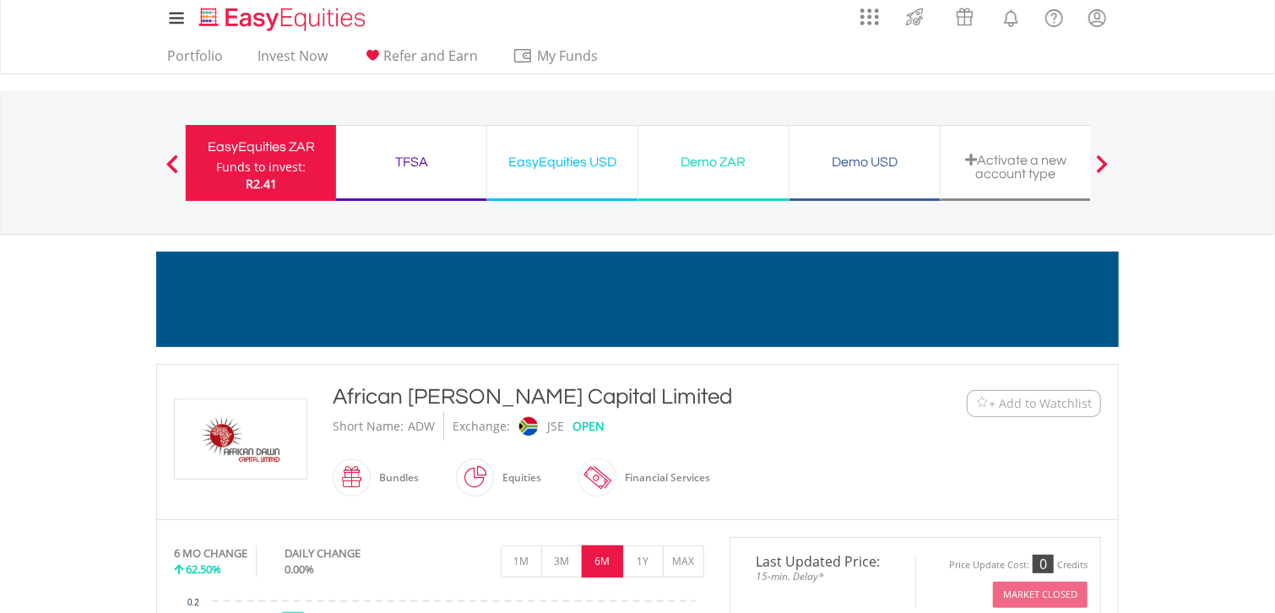
scroll to position [0, 0]
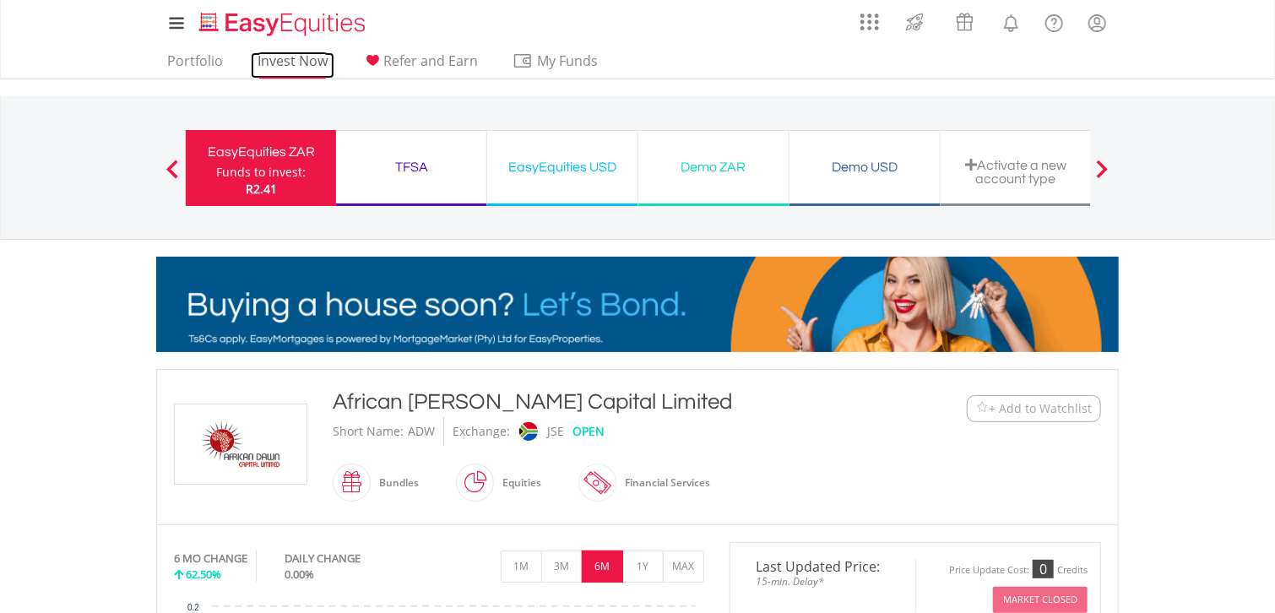
click at [301, 62] on link "Invest Now" at bounding box center [293, 65] width 84 height 26
